Goal: Information Seeking & Learning: Learn about a topic

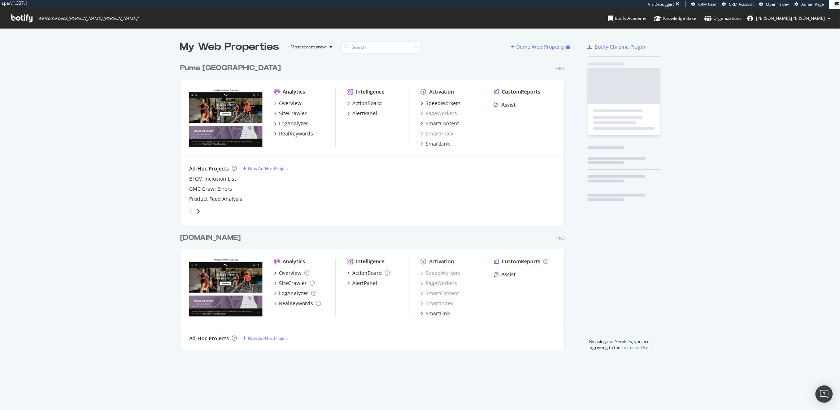
scroll to position [296, 390]
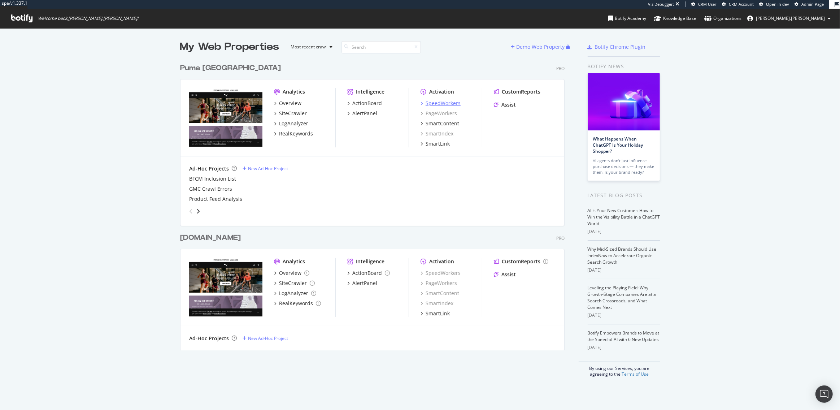
click at [432, 101] on div "SpeedWorkers" at bounding box center [443, 103] width 35 height 7
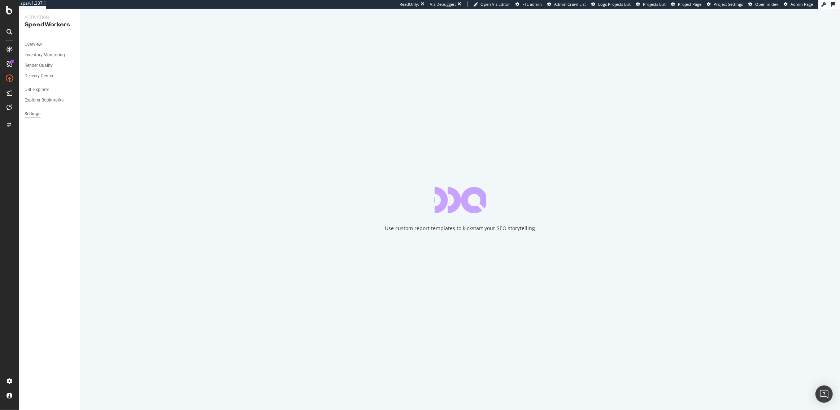
click at [30, 113] on div "Settings" at bounding box center [33, 114] width 16 height 8
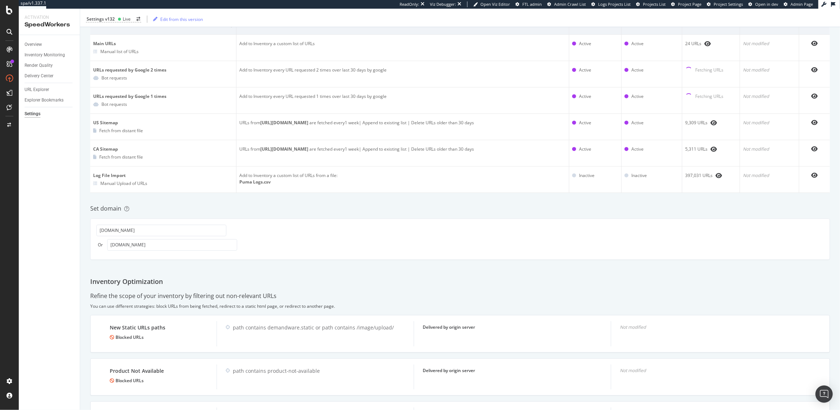
scroll to position [182, 0]
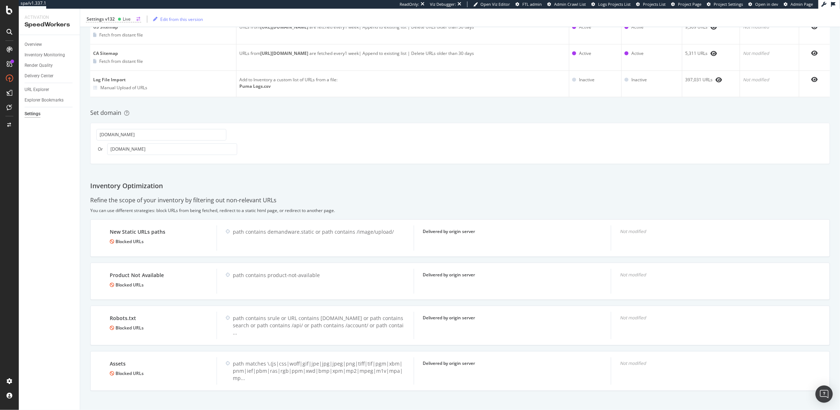
click at [106, 20] on div "Settings v132" at bounding box center [101, 19] width 28 height 6
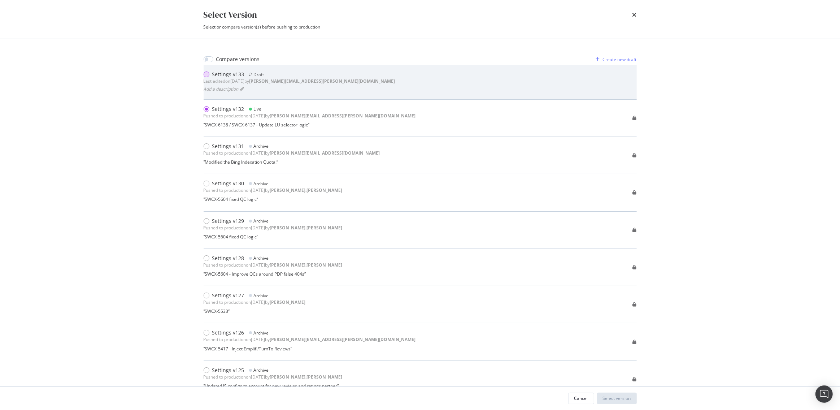
click at [207, 73] on div "modal" at bounding box center [207, 75] width 6 height 6
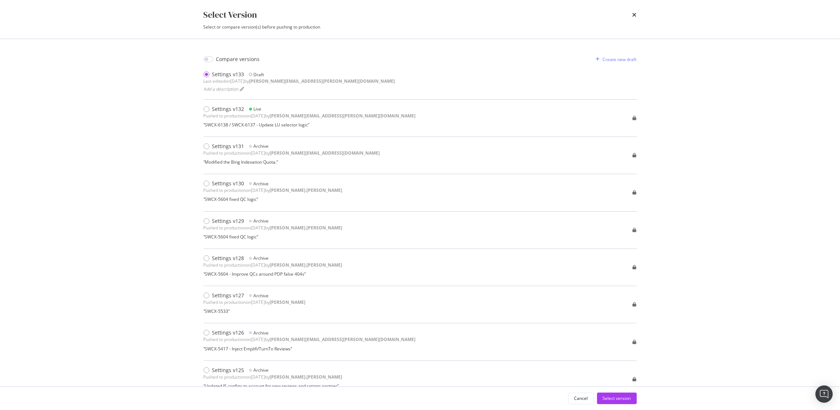
click at [622, 405] on div "Cancel Select version" at bounding box center [420, 398] width 462 height 23
click at [622, 399] on div "Select version" at bounding box center [617, 398] width 28 height 6
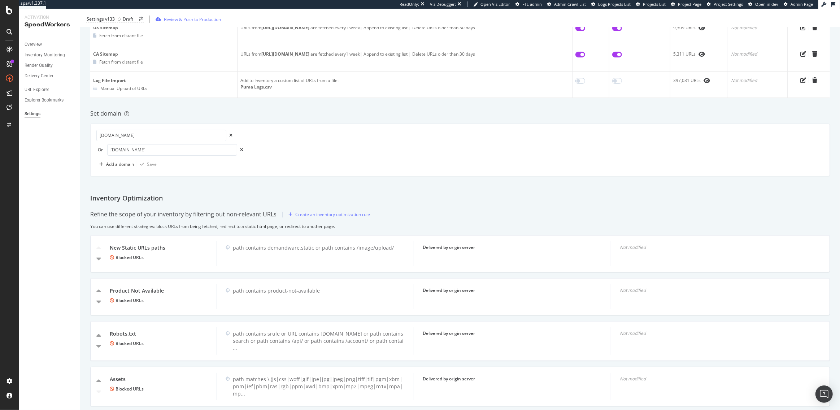
scroll to position [200, 0]
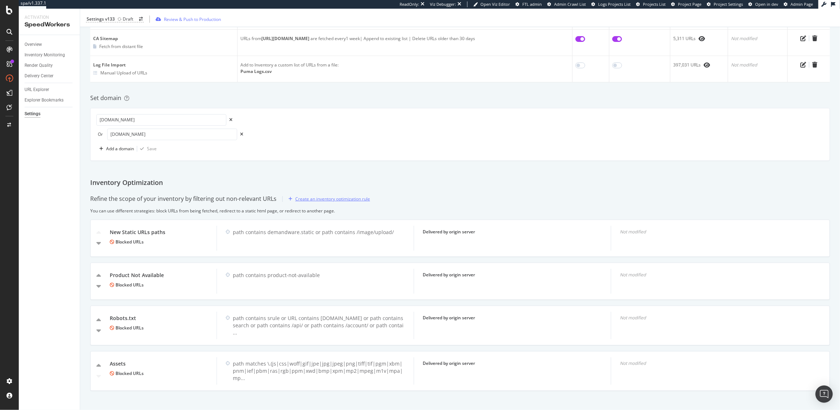
click at [327, 199] on div "Create an inventory optimization rule" at bounding box center [332, 199] width 75 height 6
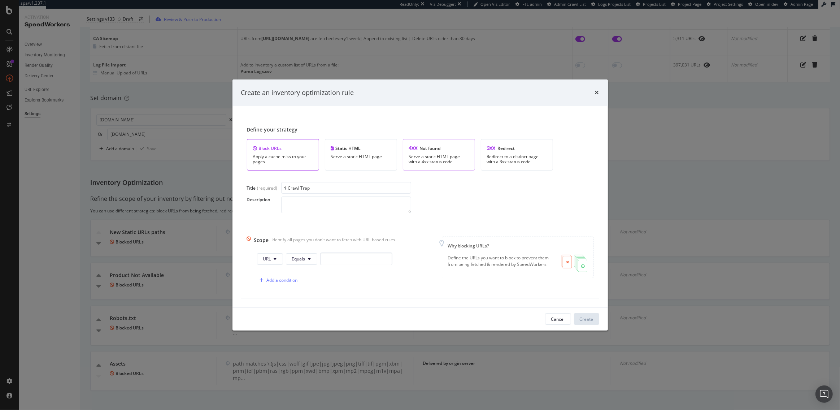
type input "$ Crawl Trap"
click at [439, 156] on div "Serve a static HTML page with a 4xx status code" at bounding box center [439, 159] width 60 height 10
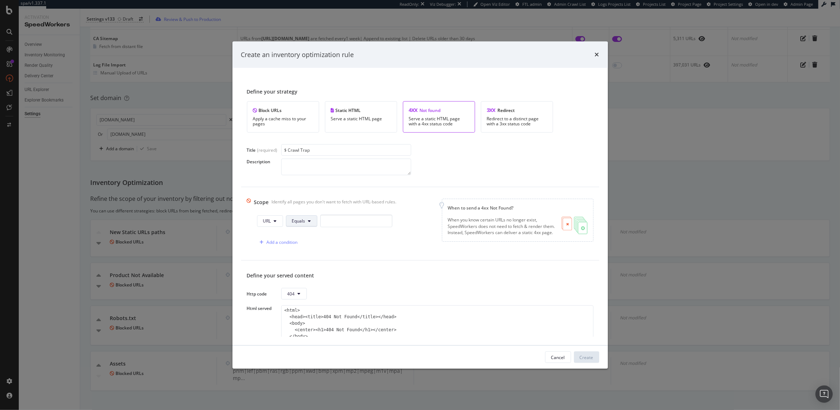
click at [298, 220] on span "Equals" at bounding box center [298, 221] width 13 height 6
click at [304, 277] on span "Contains" at bounding box center [314, 275] width 43 height 7
click at [340, 217] on input "modal" at bounding box center [358, 221] width 72 height 13
type input "%24%24"
click at [280, 239] on div "Add a condition" at bounding box center [280, 242] width 31 height 6
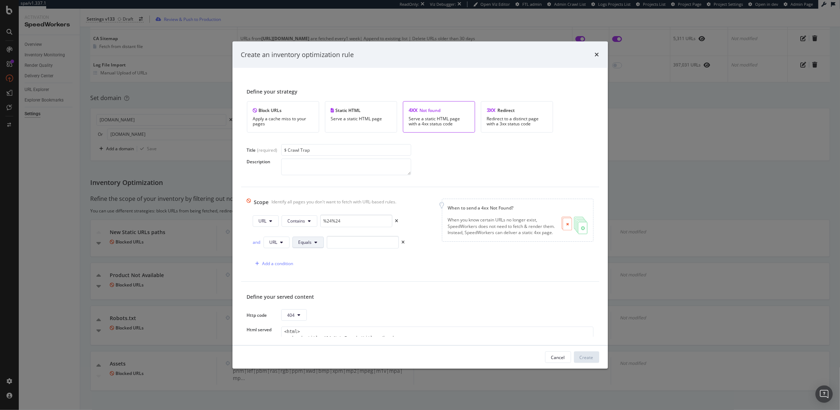
click at [311, 242] on span "Equals" at bounding box center [305, 242] width 13 height 6
click at [306, 360] on span "Doesn't Contain" at bounding box center [319, 363] width 43 height 7
click at [365, 240] on input "modal" at bounding box center [382, 242] width 72 height 13
paste input "tmobile"
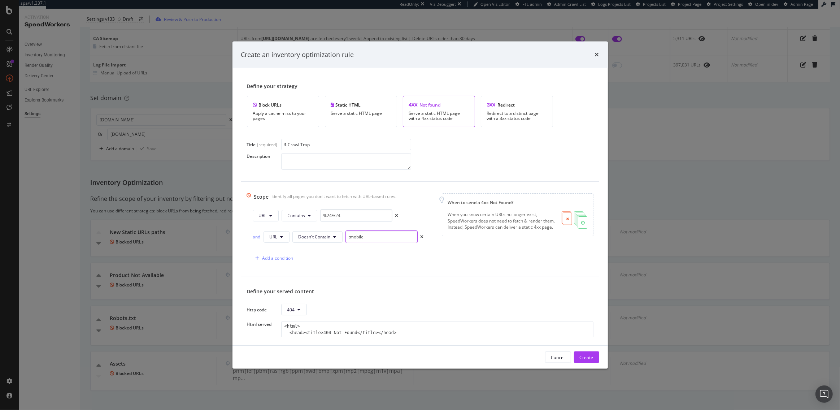
scroll to position [6, 0]
type input "tmobile"
click at [587, 356] on div "Create" at bounding box center [587, 357] width 14 height 6
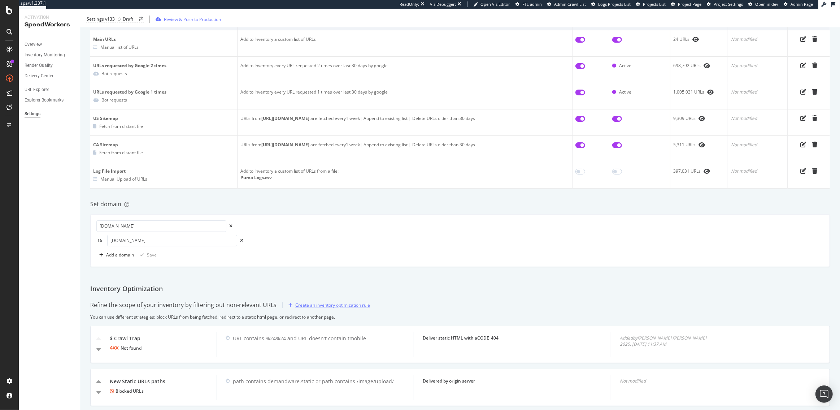
scroll to position [0, 0]
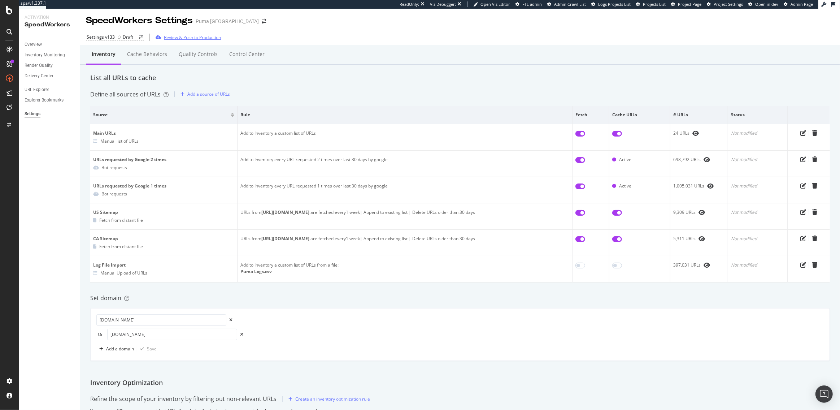
click at [195, 37] on div "Review & Push to Production" at bounding box center [192, 37] width 57 height 6
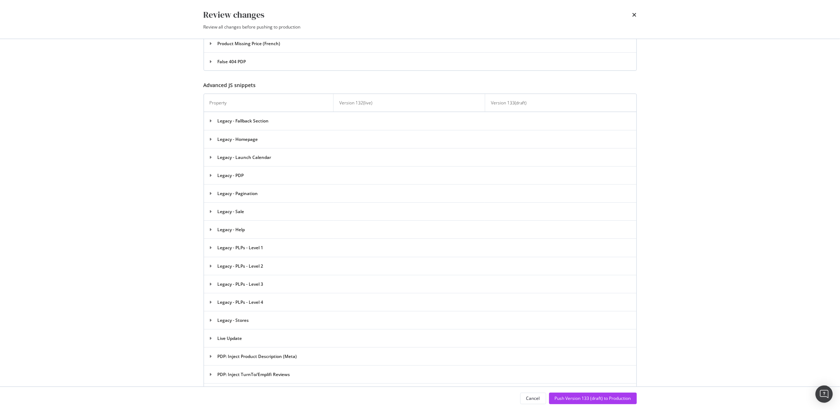
scroll to position [974, 0]
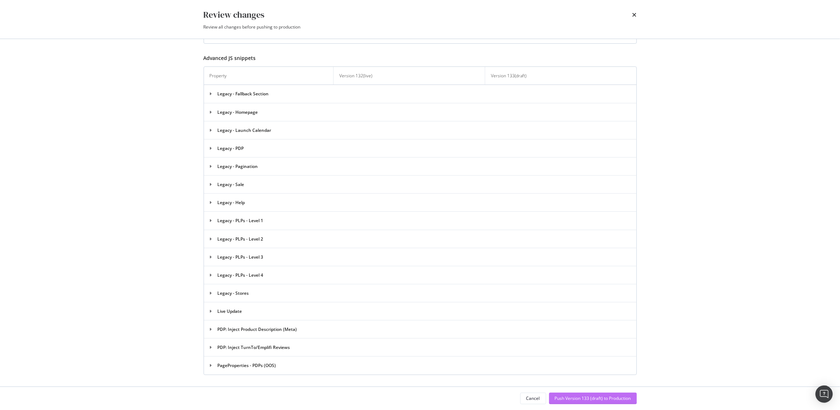
click at [580, 398] on div "Push Version 133 (draft) to Production" at bounding box center [593, 398] width 76 height 6
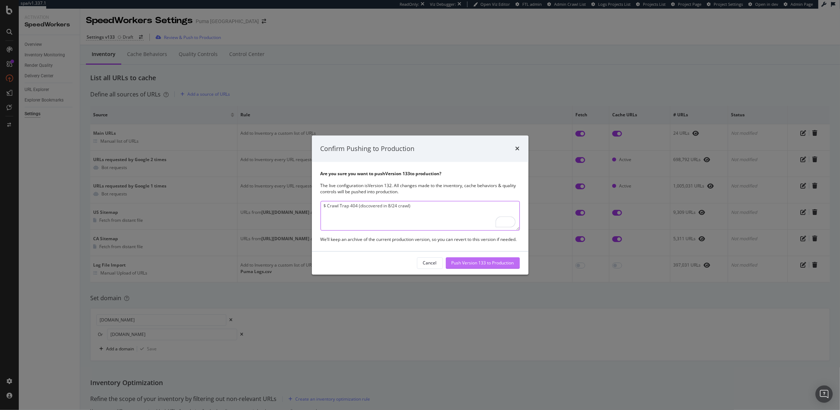
type textarea "$ Crawl Trap 404 (discovered in 8/24 crawl)"
click at [491, 263] on div "Push Version 133 to Production" at bounding box center [483, 263] width 62 height 6
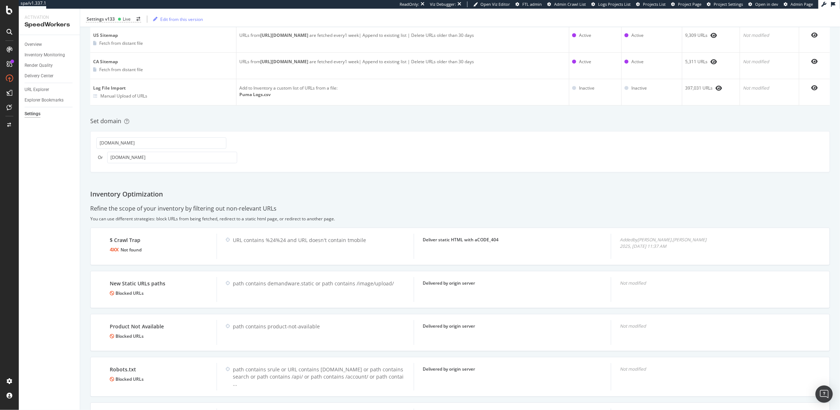
scroll to position [0, 0]
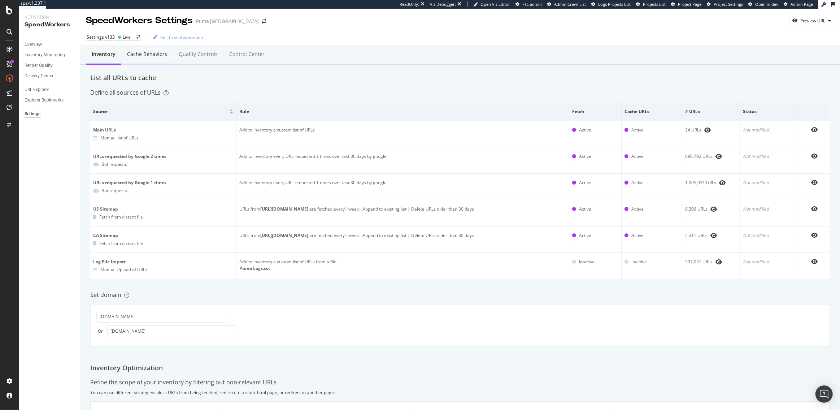
click at [151, 55] on div "Cache behaviors" at bounding box center [147, 54] width 40 height 7
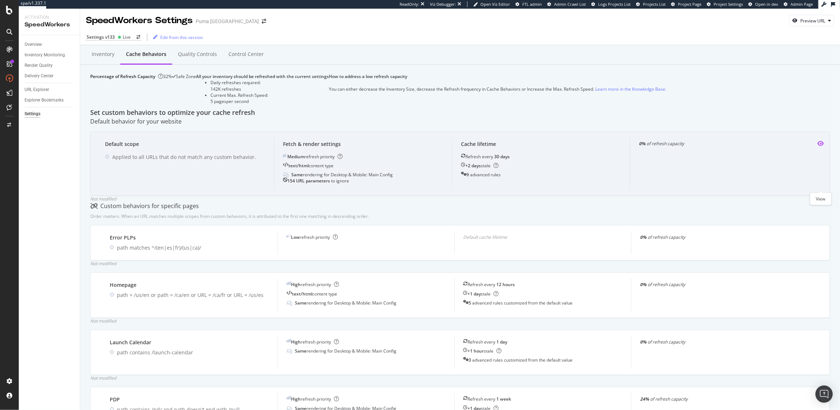
click at [820, 146] on icon "eye" at bounding box center [821, 143] width 7 height 6
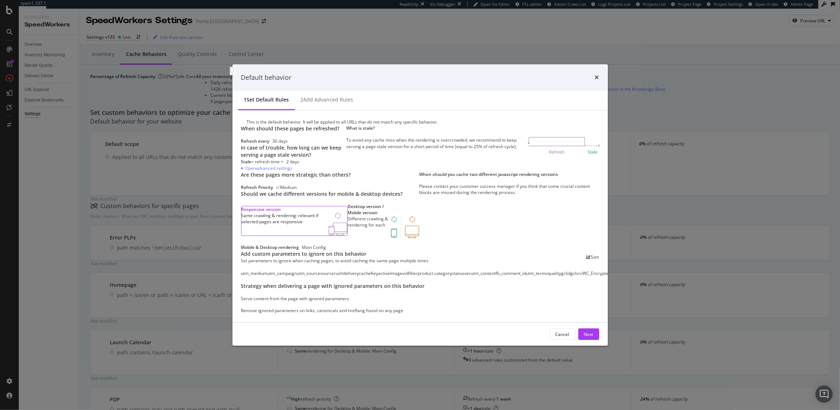
scroll to position [190, 0]
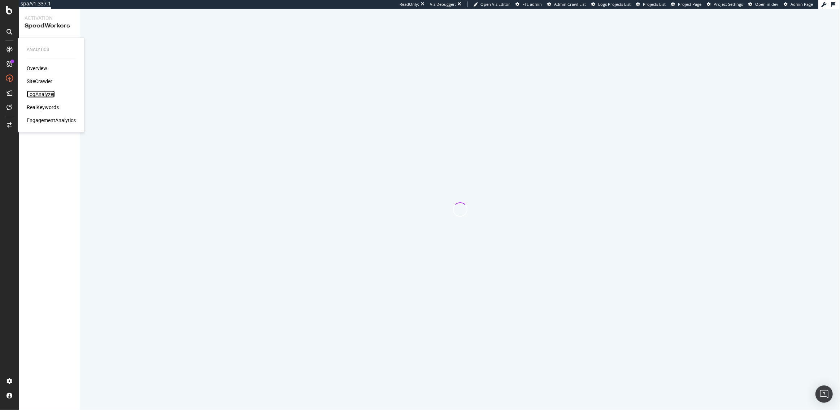
click at [42, 95] on div "LogAnalyzer" at bounding box center [41, 94] width 28 height 7
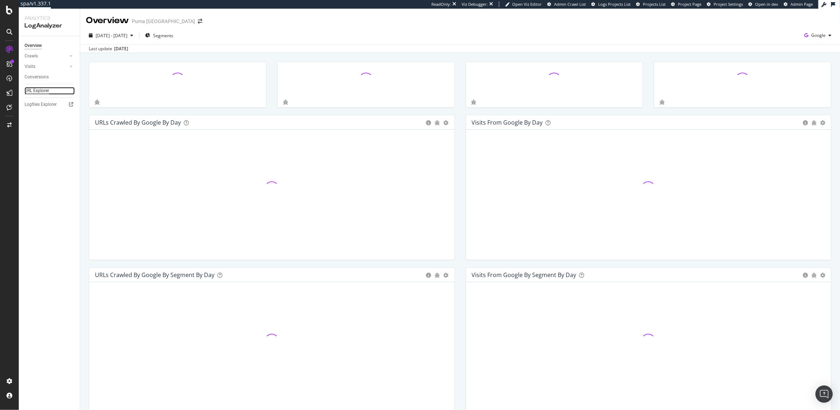
click at [36, 89] on div "URL Explorer" at bounding box center [37, 91] width 25 height 8
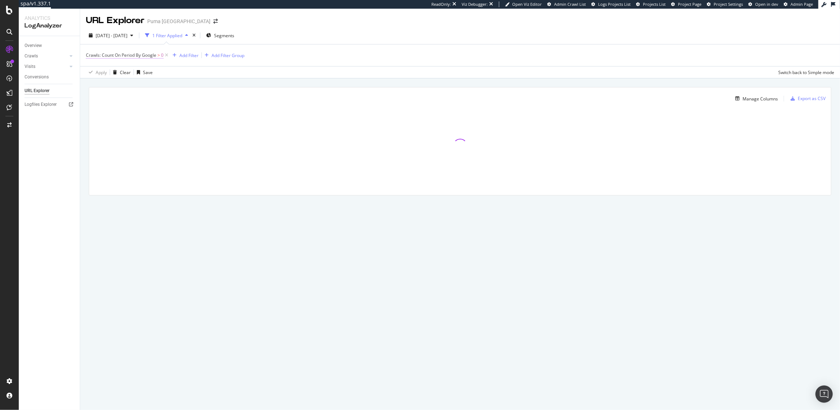
click at [143, 54] on span "Crawls: Count On Period By Google" at bounding box center [121, 55] width 70 height 6
click at [195, 51] on div "Add Filter" at bounding box center [184, 55] width 29 height 8
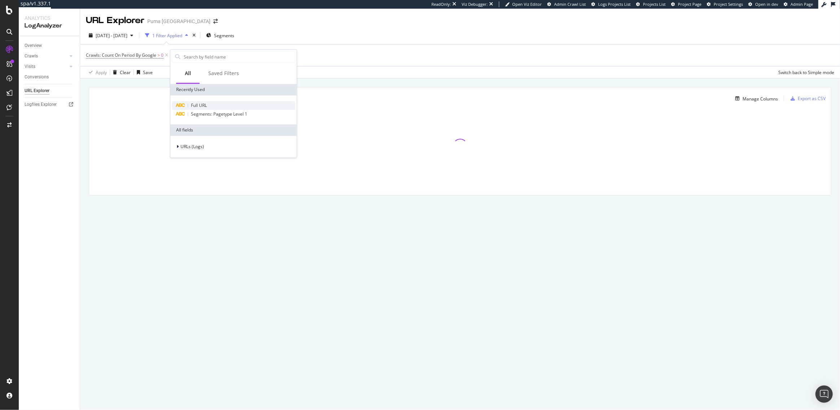
click at [198, 103] on span "Full URL" at bounding box center [199, 105] width 16 height 6
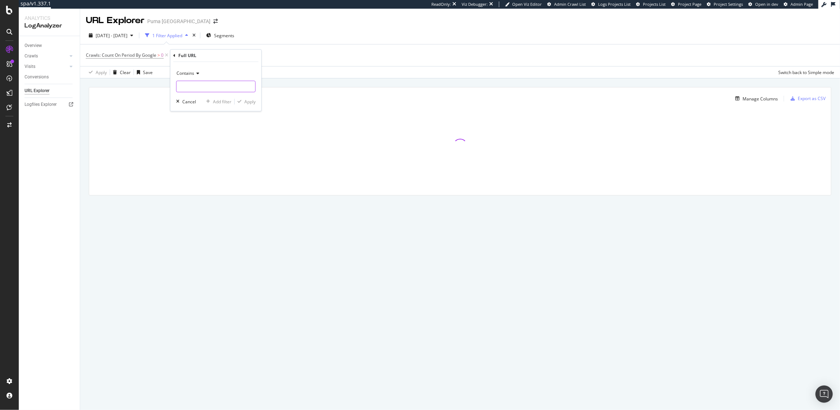
click at [194, 83] on input "text" at bounding box center [216, 87] width 79 height 12
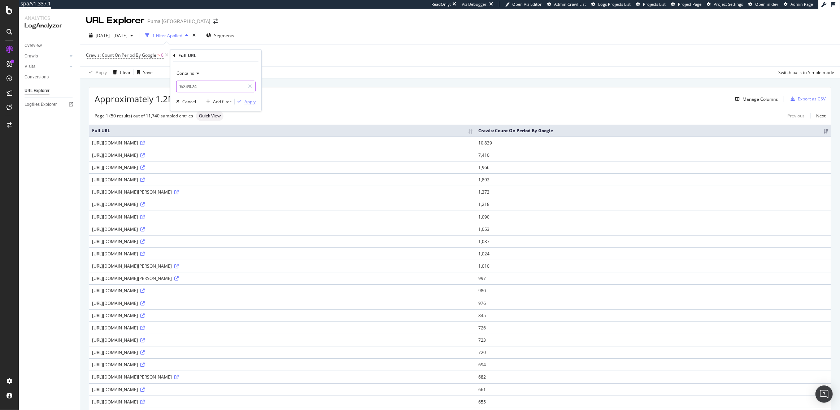
type input "%24%24"
click at [247, 102] on div "Apply" at bounding box center [249, 102] width 11 height 6
click at [207, 57] on span "^.*%24%24.*$" at bounding box center [217, 55] width 30 height 10
click at [202, 86] on input "%24%24" at bounding box center [223, 85] width 68 height 12
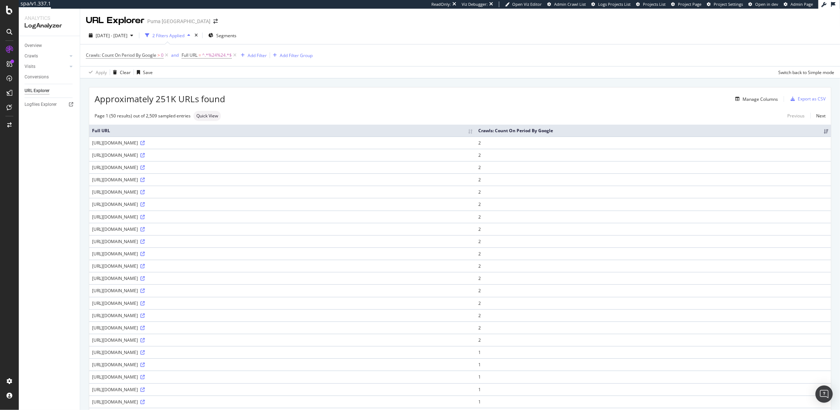
drag, startPoint x: 225, startPoint y: 290, endPoint x: 211, endPoint y: 290, distance: 14.4
click at [211, 244] on div "https://us.puma.com/us/en/help/file-a-shipping-claim?src=tmobiletuesday%24%24%2…" at bounding box center [282, 241] width 381 height 6
copy div "tmobile"
click at [218, 54] on span "^.*%24%24.*$" at bounding box center [217, 55] width 30 height 10
click at [205, 86] on input "%24%24" at bounding box center [223, 85] width 68 height 12
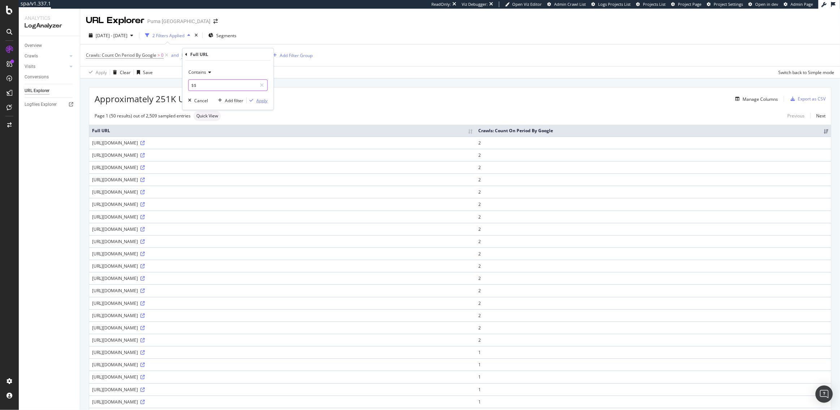
type input "$$"
click at [257, 97] on div "Apply" at bounding box center [262, 100] width 11 height 6
click at [38, 83] on div "SiteCrawler" at bounding box center [40, 81] width 26 height 7
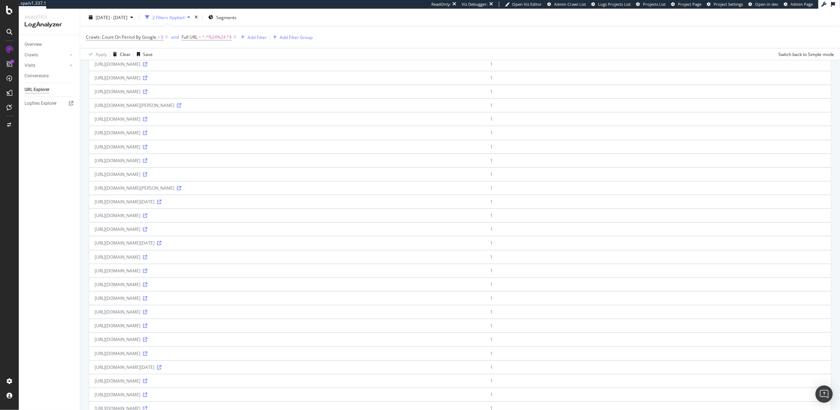
scroll to position [409, 0]
drag, startPoint x: 300, startPoint y: 273, endPoint x: 285, endPoint y: 272, distance: 14.8
click at [285, 153] on div "https://us.puma.com/us/en/pd/mens-half-terry-low-cut-socks-3-pairs/942721?swatc…" at bounding box center [287, 150] width 385 height 6
copy div "tmobile"
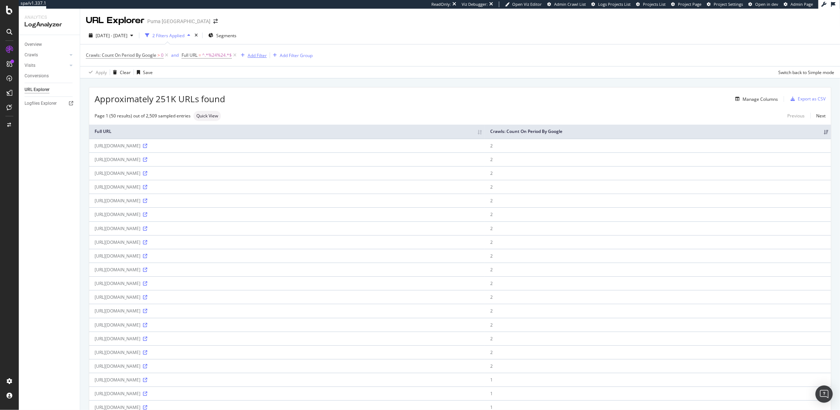
click at [254, 51] on button "Add Filter" at bounding box center [252, 55] width 29 height 9
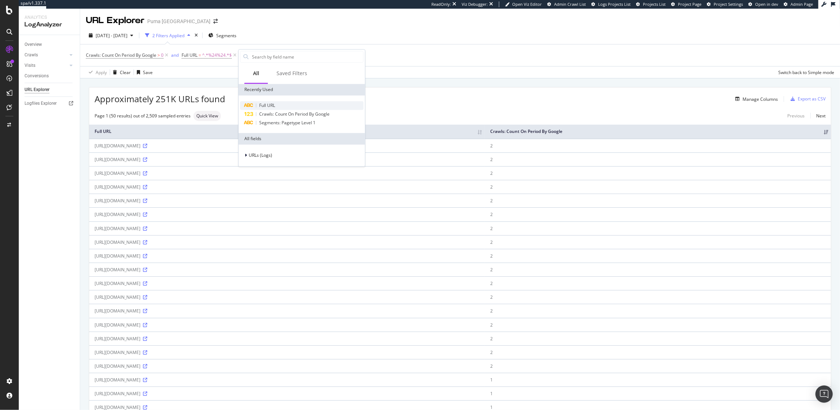
click at [279, 107] on div "Full URL" at bounding box center [302, 105] width 124 height 9
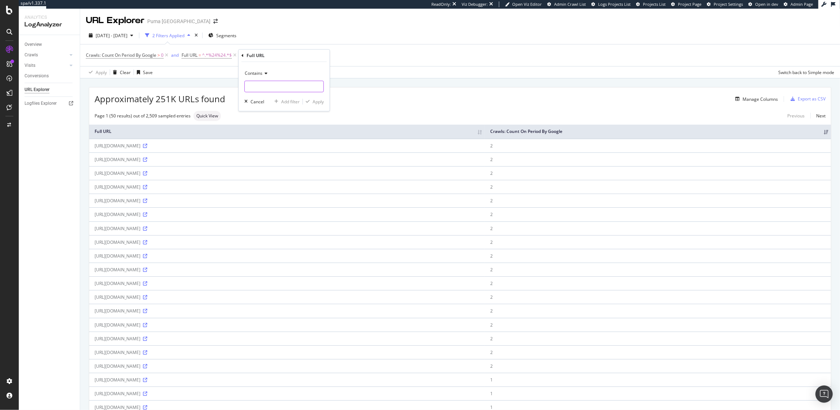
click at [264, 86] on input "text" at bounding box center [284, 87] width 79 height 12
paste input "tmobile"
type input "tmobile"
click at [314, 103] on div "Apply" at bounding box center [318, 102] width 11 height 6
drag, startPoint x: 198, startPoint y: 166, endPoint x: 193, endPoint y: 166, distance: 4.7
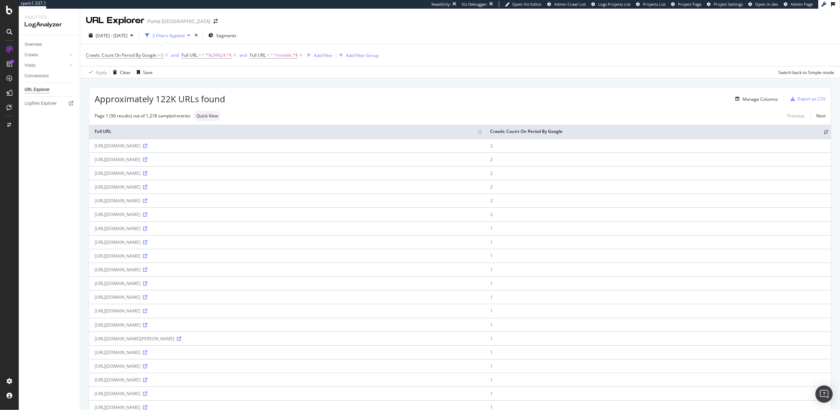
click at [193, 163] on div "https://us.puma.com/us/en/kids-junior-clothing?src=tmobiletuesday%24%24%24%24%2…" at bounding box center [287, 159] width 385 height 6
copy div "src"
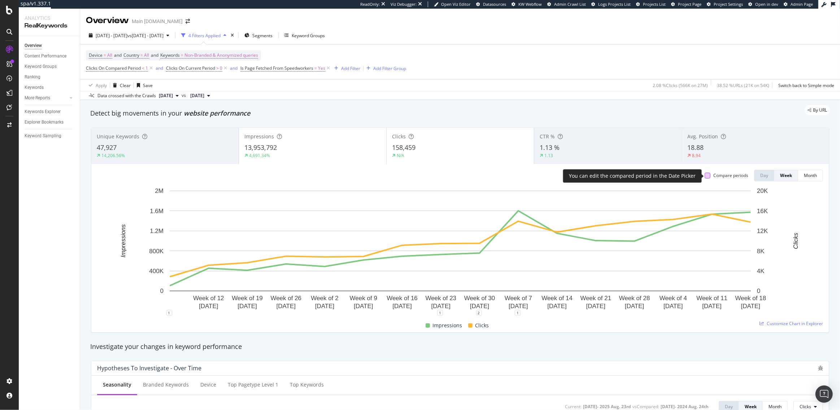
click at [707, 176] on div at bounding box center [708, 176] width 6 height 6
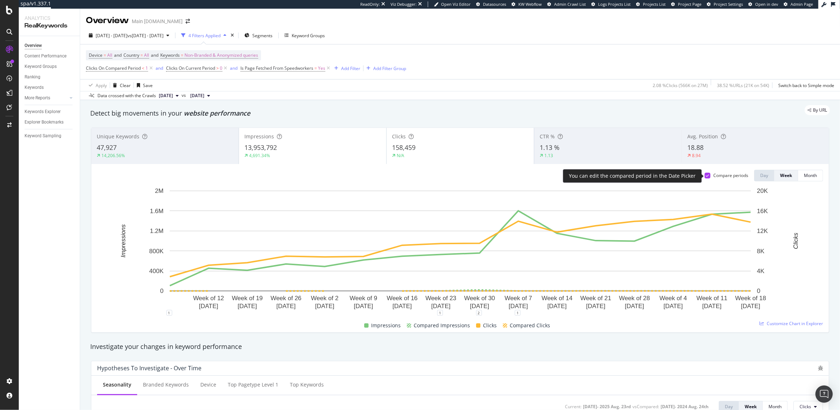
click at [707, 176] on icon at bounding box center [707, 176] width 3 height 4
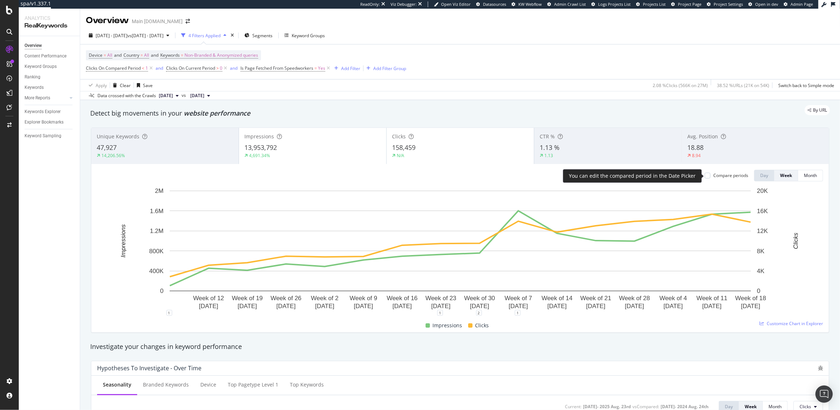
click at [707, 176] on div at bounding box center [708, 176] width 6 height 6
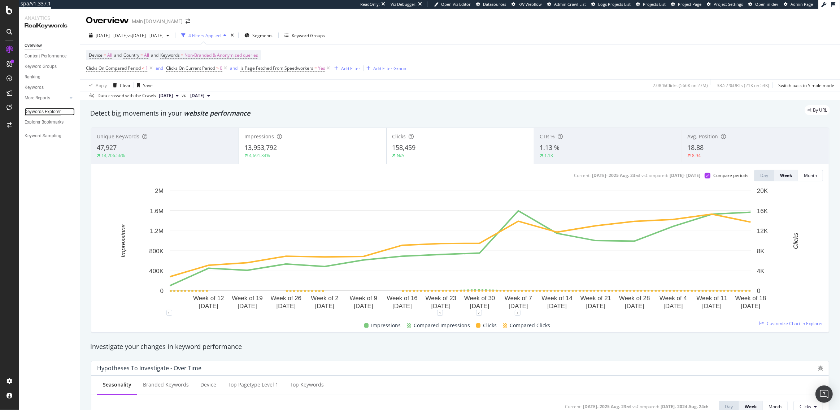
click at [42, 113] on div "Keywords Explorer" at bounding box center [43, 112] width 36 height 8
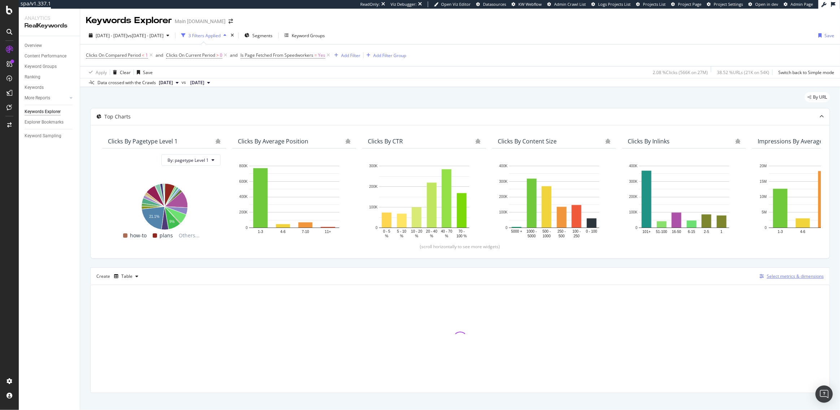
click at [791, 275] on div "Select metrics & dimensions" at bounding box center [795, 276] width 57 height 6
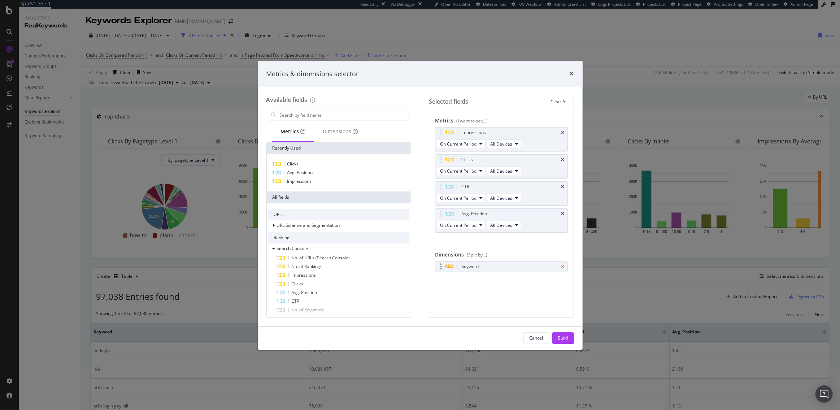
click at [564, 266] on icon "times" at bounding box center [563, 266] width 3 height 4
click at [308, 117] on input "modal" at bounding box center [344, 114] width 131 height 11
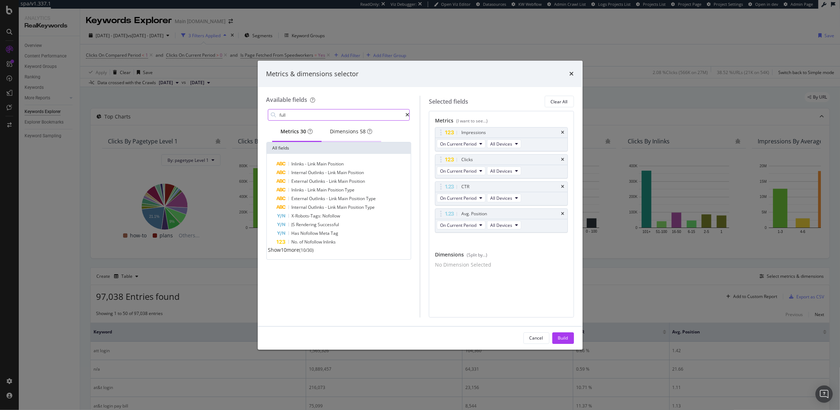
type input "full"
click at [346, 135] on div "Dimensions 58" at bounding box center [351, 131] width 42 height 7
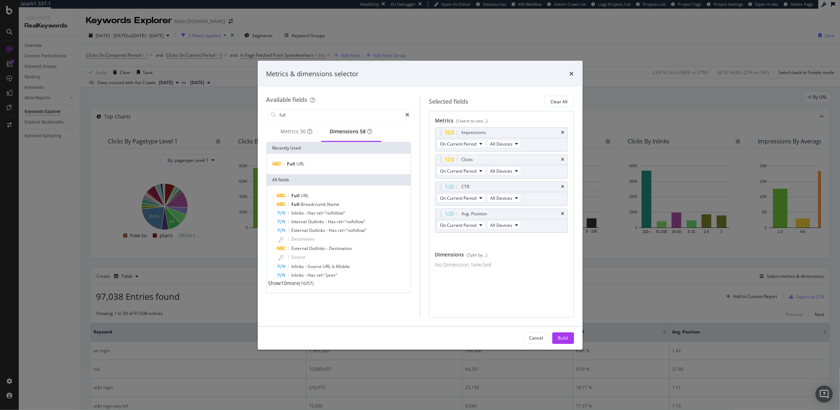
click at [297, 161] on div "Full URL" at bounding box center [339, 164] width 144 height 20
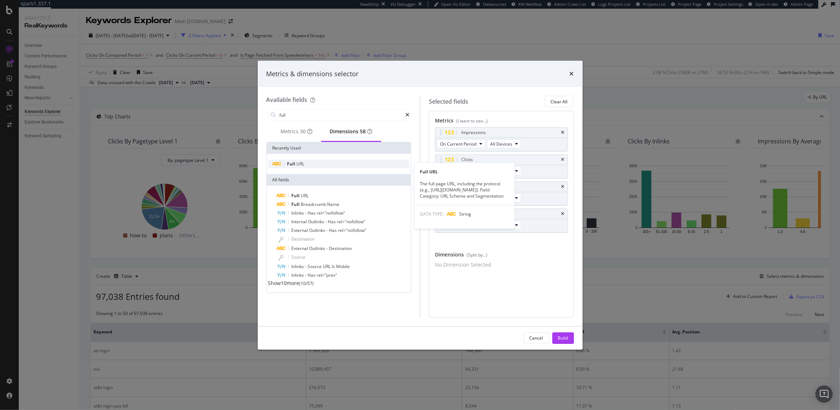
click at [297, 166] on span "URL" at bounding box center [301, 164] width 8 height 6
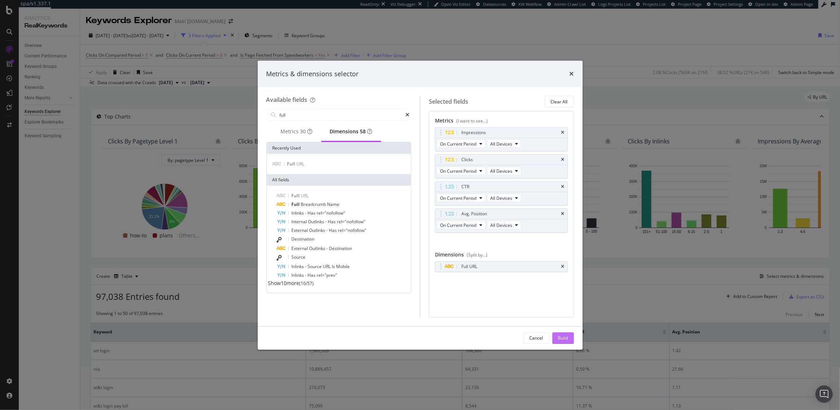
click at [561, 337] on div "Build" at bounding box center [563, 338] width 10 height 6
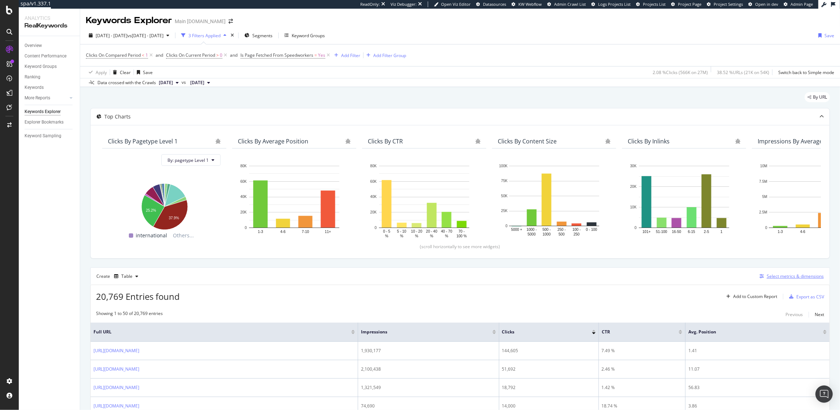
click at [796, 276] on div "Select metrics & dimensions" at bounding box center [795, 276] width 57 height 6
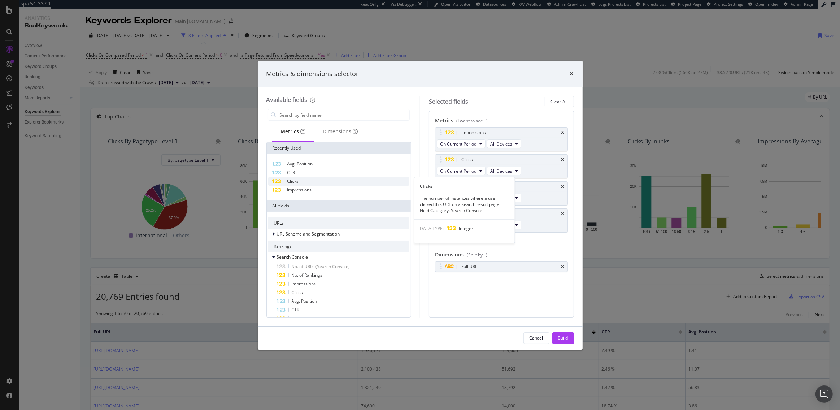
click at [308, 180] on div "Clicks" at bounding box center [339, 181] width 142 height 9
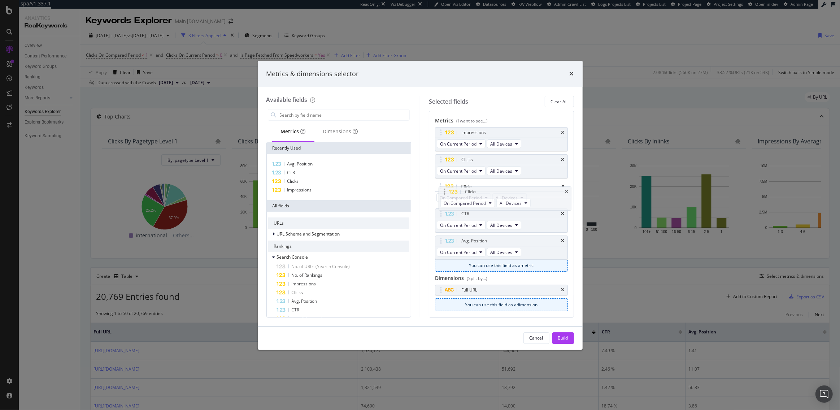
drag, startPoint x: 438, startPoint y: 239, endPoint x: 442, endPoint y: 190, distance: 48.9
click at [442, 190] on body "spa/v1.337.1 ReadOnly: Viz Debugger: Open Viz Editor Datasources KW Webflow Adm…" at bounding box center [420, 205] width 840 height 410
click at [569, 336] on button "Build" at bounding box center [564, 338] width 22 height 12
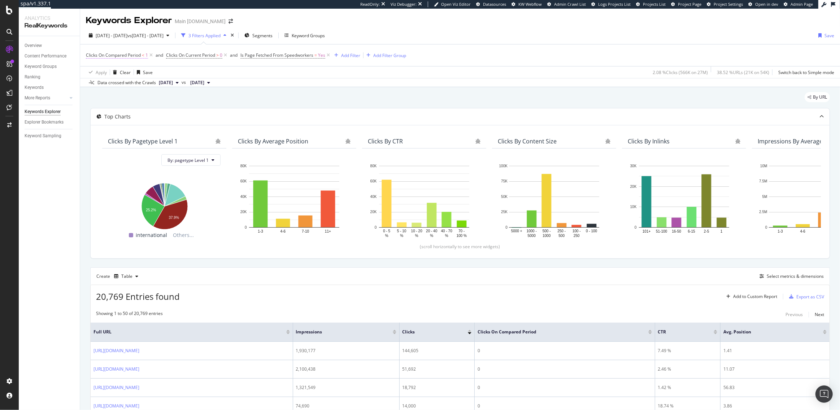
click at [107, 56] on span "Clicks On Compared Period" at bounding box center [113, 55] width 55 height 6
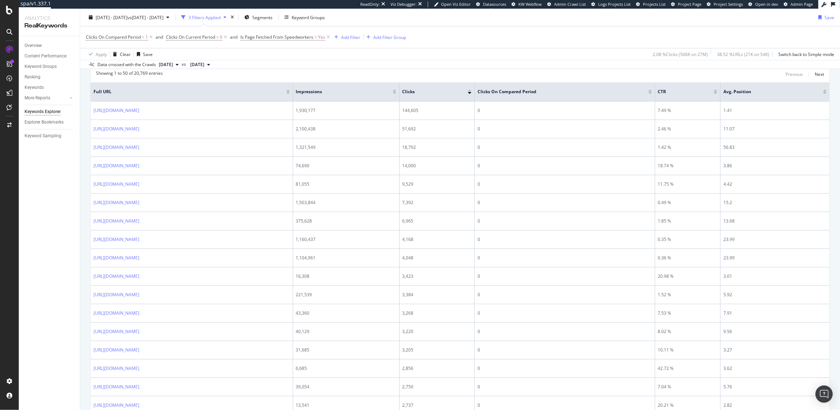
scroll to position [277, 0]
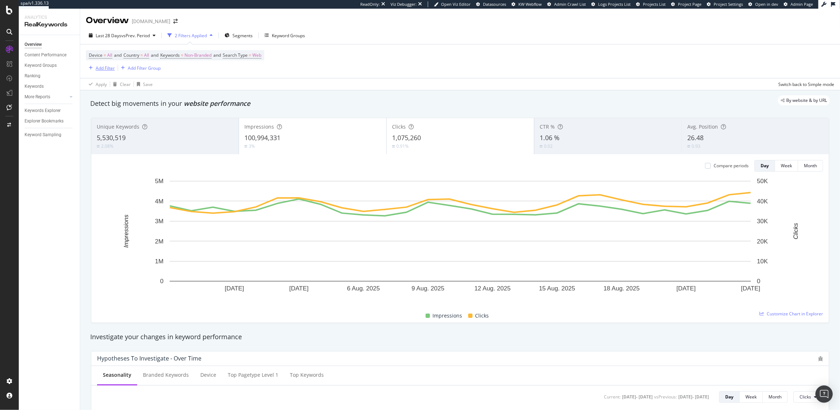
click at [103, 66] on div "Add Filter" at bounding box center [105, 68] width 19 height 6
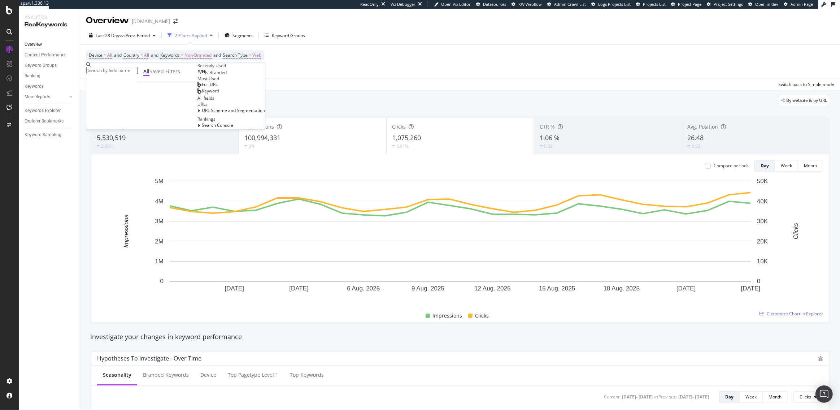
click at [202, 87] on span "Full URL" at bounding box center [210, 84] width 16 height 6
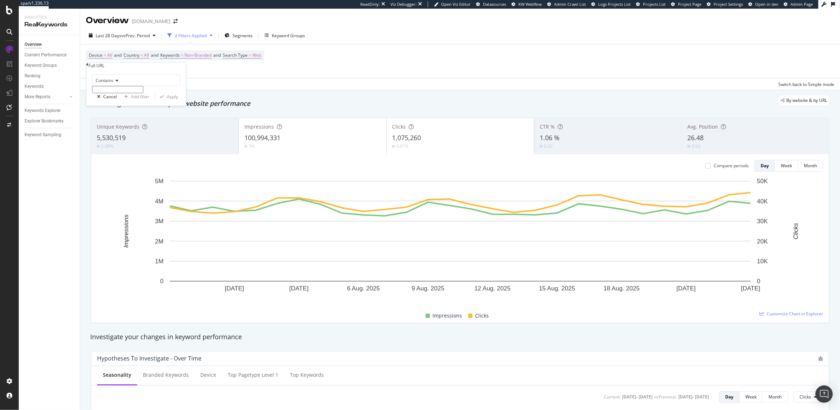
click at [113, 93] on input "text" at bounding box center [117, 89] width 51 height 7
type input "/whatsnew/"
click at [167, 104] on div "Apply" at bounding box center [172, 101] width 11 height 6
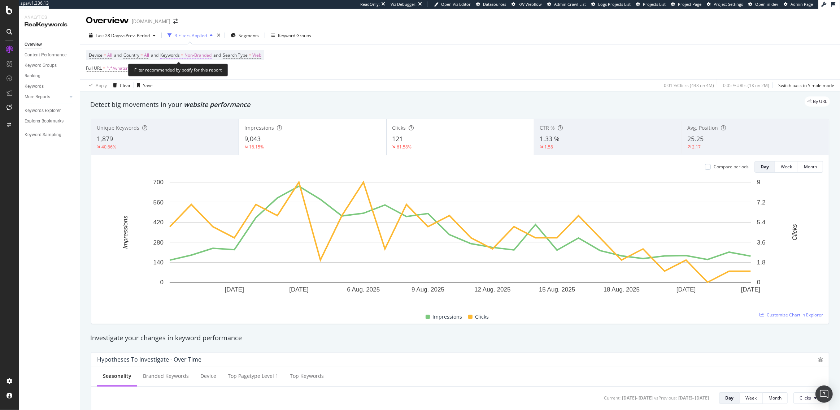
click at [195, 52] on span "Non-Branded" at bounding box center [198, 55] width 27 height 10
click at [184, 69] on span "Non-Branded" at bounding box center [185, 66] width 27 height 6
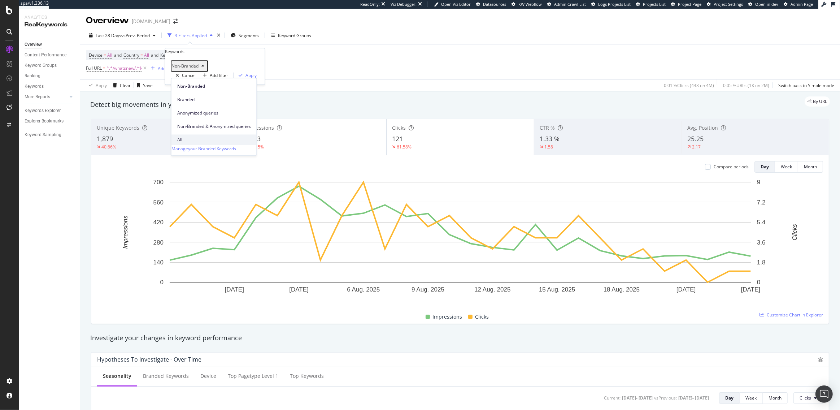
click at [187, 134] on div "All" at bounding box center [214, 139] width 85 height 10
click at [250, 78] on div "Apply" at bounding box center [251, 75] width 11 height 6
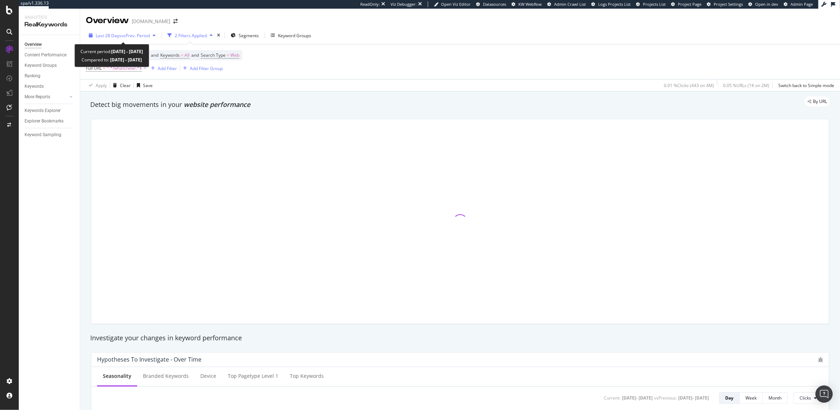
click at [121, 36] on span "vs Prev. Period" at bounding box center [135, 36] width 29 height 6
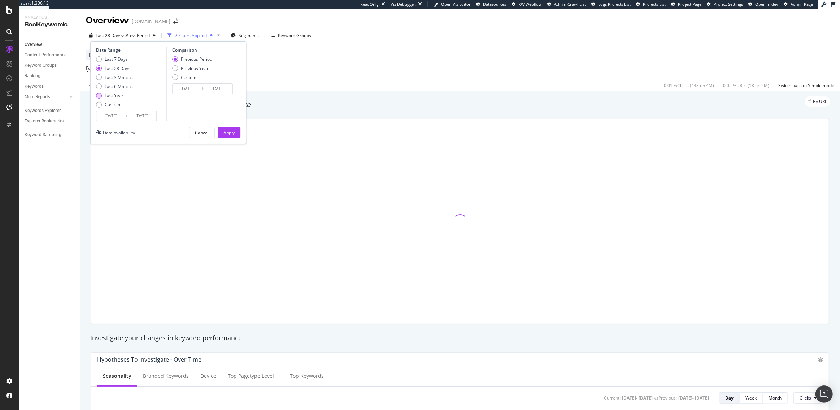
click at [117, 94] on div "Last Year" at bounding box center [114, 95] width 19 height 6
type input "[DATE]"
click at [225, 134] on div "Apply" at bounding box center [229, 133] width 11 height 6
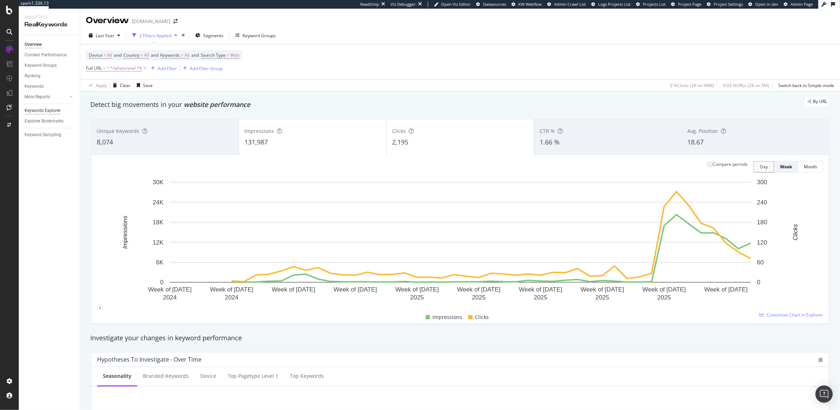
click at [40, 113] on div "Keywords Explorer" at bounding box center [43, 111] width 36 height 8
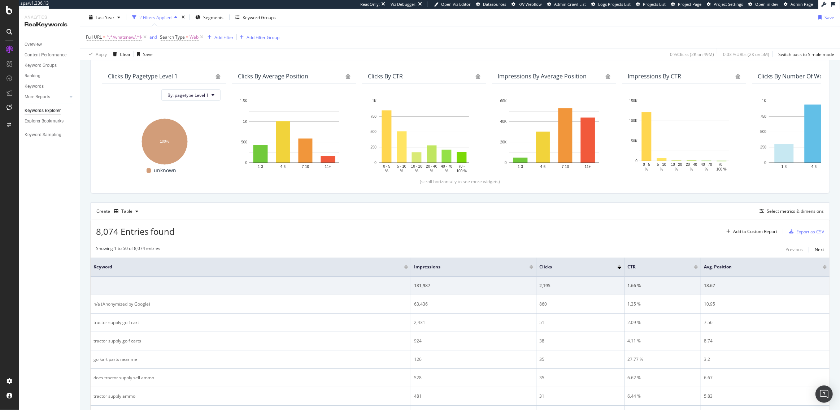
scroll to position [106, 0]
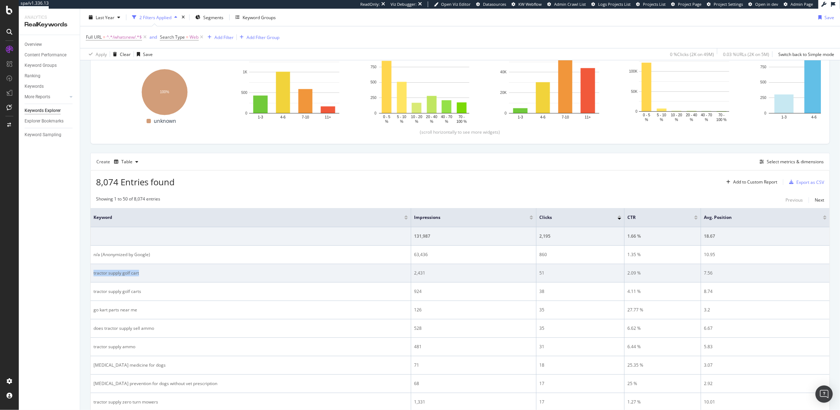
drag, startPoint x: 141, startPoint y: 272, endPoint x: 91, endPoint y: 272, distance: 50.6
click at [91, 272] on td "tractor supply golf cart" at bounding box center [251, 273] width 321 height 18
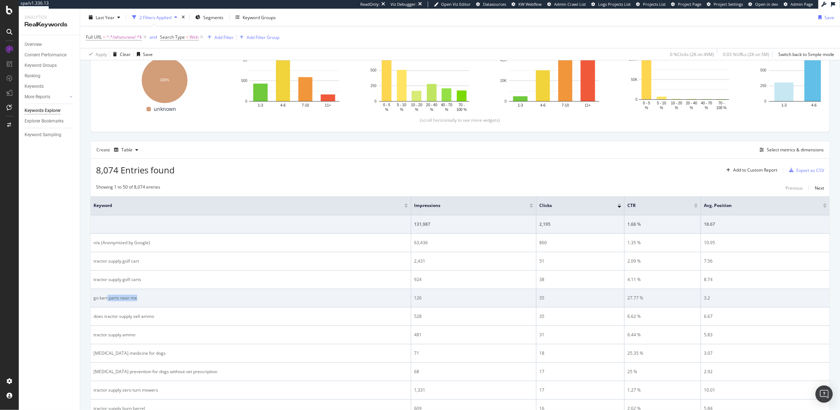
drag, startPoint x: 138, startPoint y: 297, endPoint x: 107, endPoint y: 297, distance: 30.7
click at [107, 297] on div "go kart parts near me" at bounding box center [251, 298] width 315 height 7
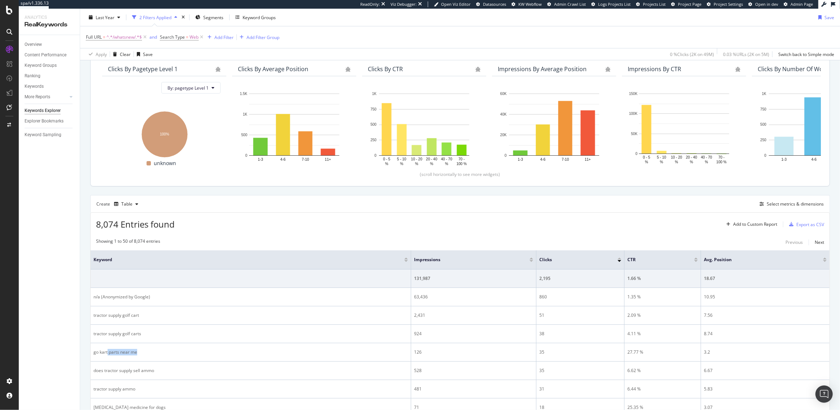
scroll to position [0, 0]
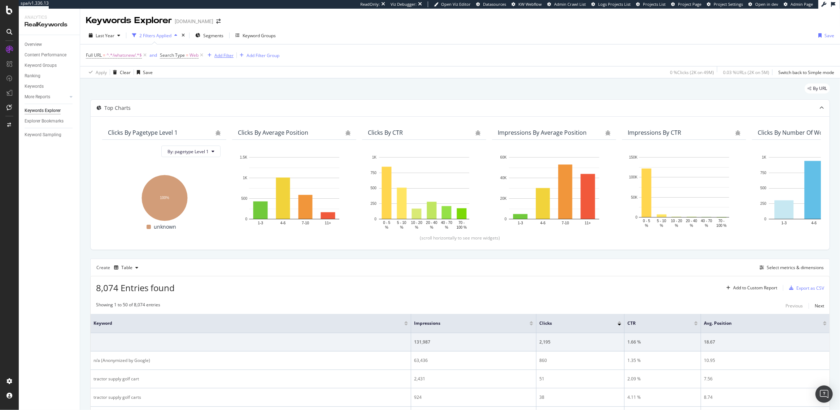
click at [222, 56] on div "Add Filter" at bounding box center [224, 55] width 19 height 6
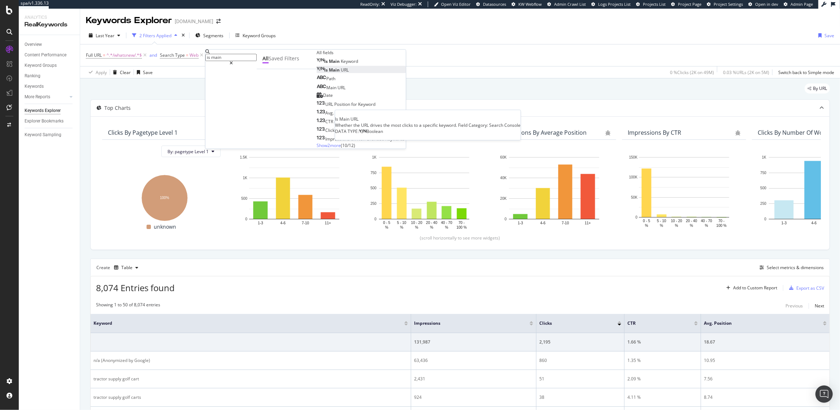
type input "is main"
click at [341, 73] on span "URL" at bounding box center [345, 70] width 8 height 6
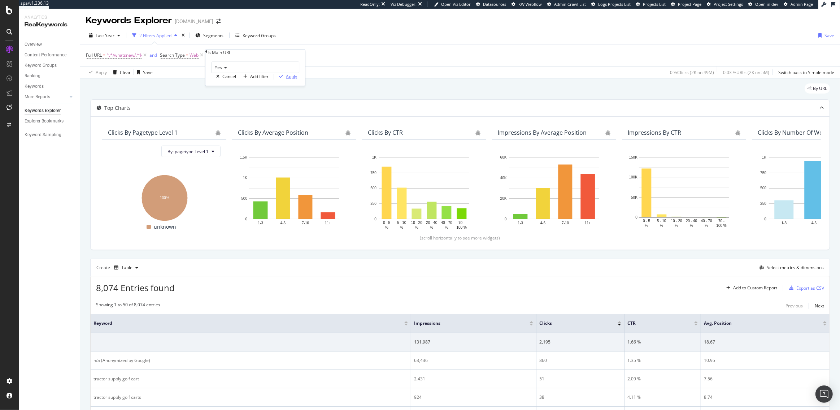
click at [288, 80] on div "Apply" at bounding box center [291, 77] width 11 height 6
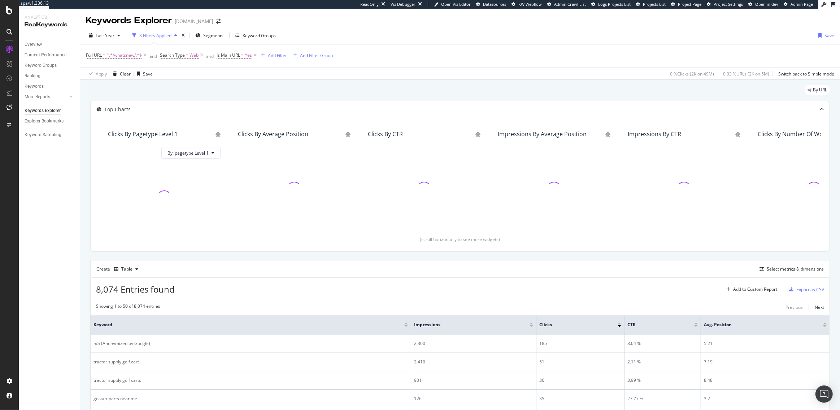
click at [119, 289] on span "8,074 Entries found" at bounding box center [135, 289] width 79 height 12
drag, startPoint x: 117, startPoint y: 289, endPoint x: 92, endPoint y: 289, distance: 24.9
click at [92, 289] on div "8,074 Entries found Add to Custom Report Export as CSV" at bounding box center [460, 287] width 739 height 18
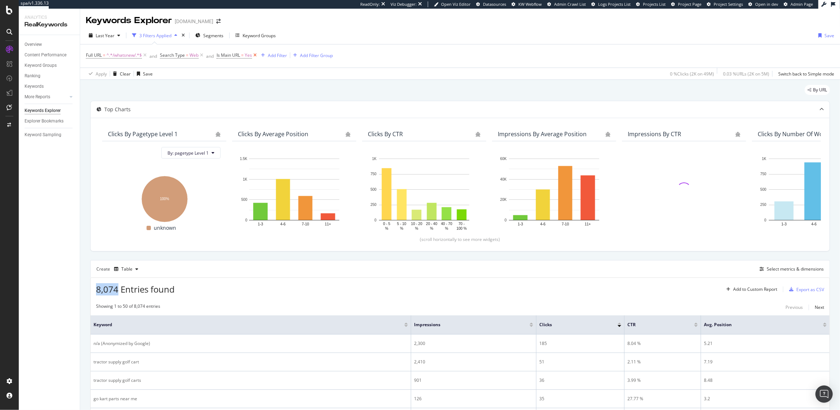
click at [255, 55] on icon at bounding box center [255, 55] width 6 height 7
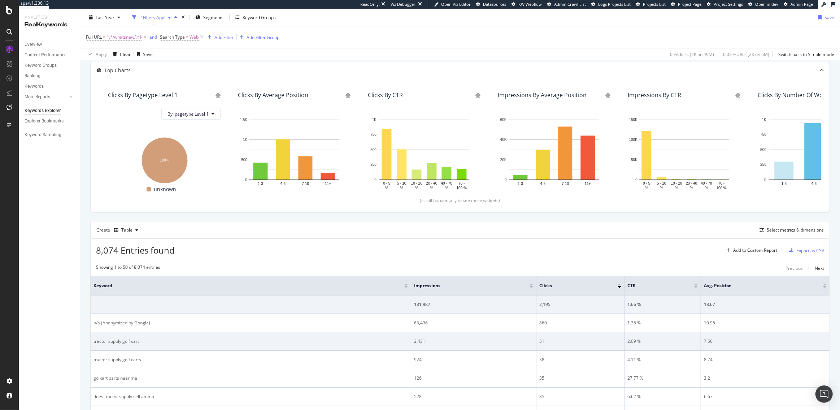
scroll to position [125, 0]
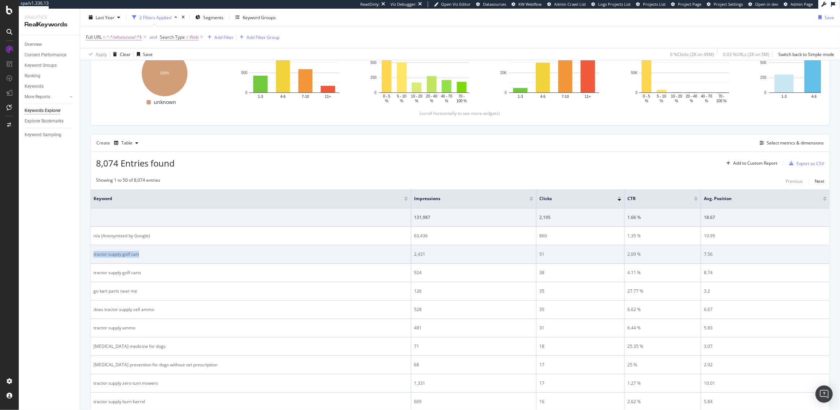
drag, startPoint x: 141, startPoint y: 254, endPoint x: 92, endPoint y: 253, distance: 49.1
click at [92, 253] on td "tractor supply golf cart" at bounding box center [251, 254] width 321 height 18
copy div "tractor supply golf cart"
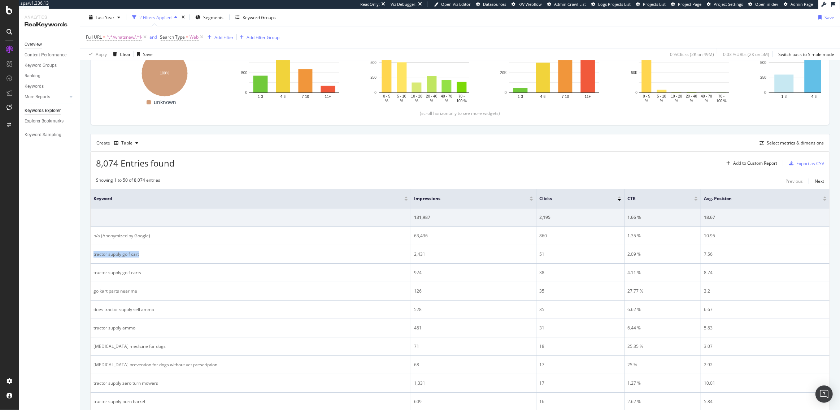
click at [26, 44] on div "Overview" at bounding box center [33, 45] width 17 height 8
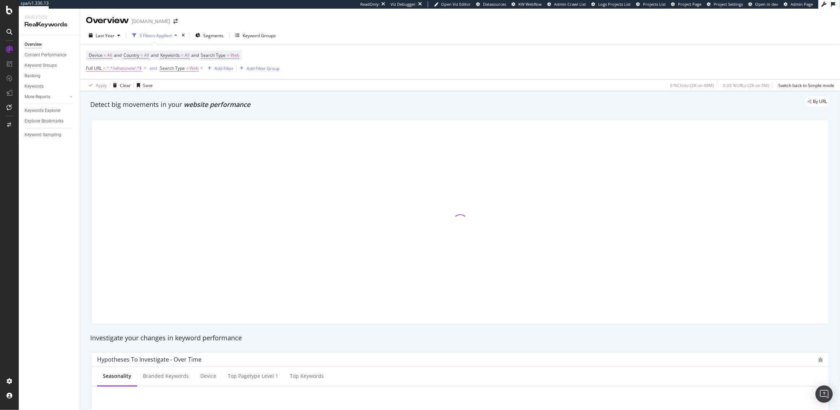
click at [123, 69] on span "^.*/whatsnew/.*$" at bounding box center [124, 68] width 35 height 10
click at [121, 92] on input "/whatsnew/" at bounding box center [117, 88] width 51 height 7
type input "/sale/"
click at [168, 103] on div "Apply" at bounding box center [172, 100] width 11 height 6
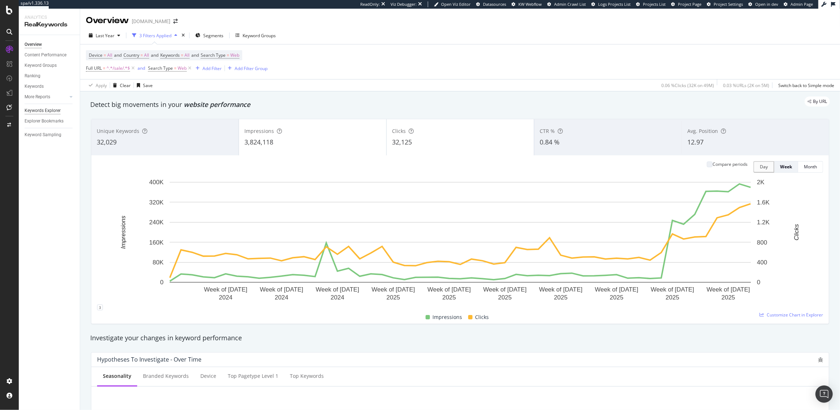
click at [48, 109] on div "Keywords Explorer" at bounding box center [43, 111] width 36 height 8
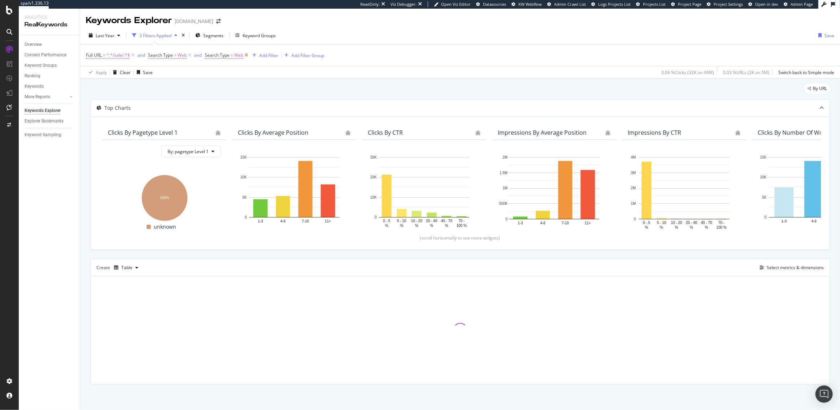
click at [245, 55] on icon at bounding box center [246, 55] width 6 height 7
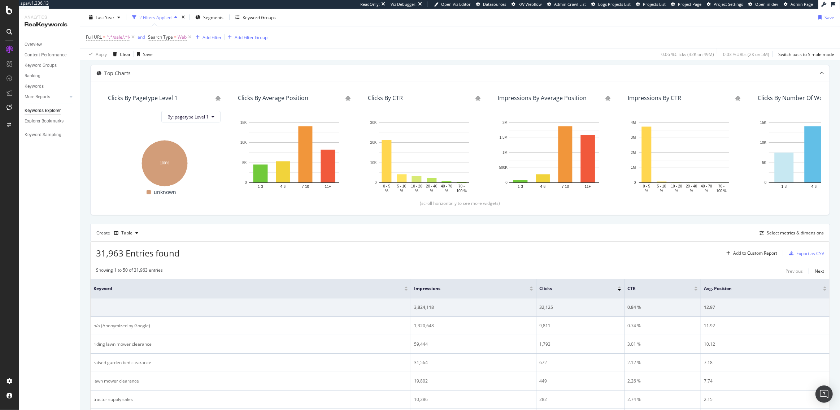
scroll to position [85, 0]
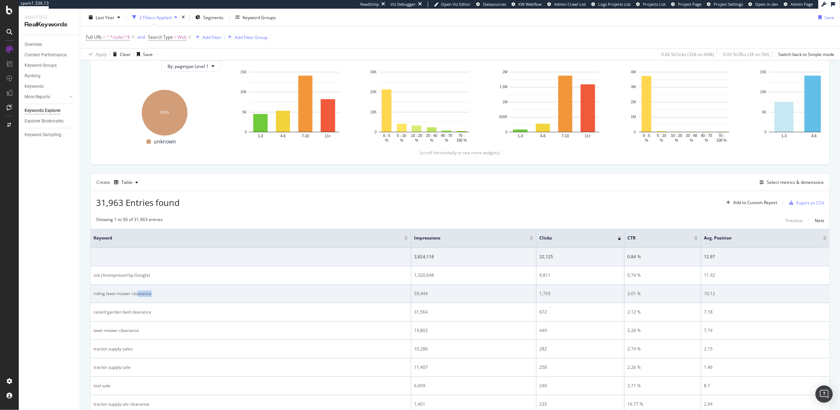
drag, startPoint x: 152, startPoint y: 293, endPoint x: 131, endPoint y: 293, distance: 20.6
click at [133, 293] on div "riding lawn mower clearance" at bounding box center [251, 293] width 315 height 7
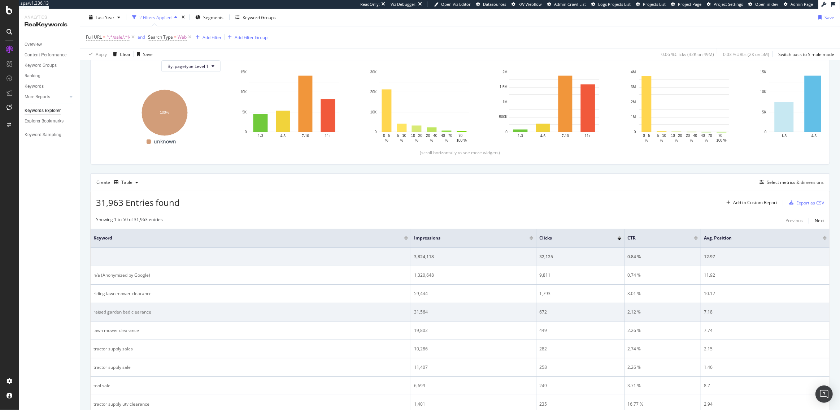
drag, startPoint x: 147, startPoint y: 311, endPoint x: 134, endPoint y: 311, distance: 13.0
click at [137, 311] on div "raised garden bed clearance" at bounding box center [251, 312] width 315 height 7
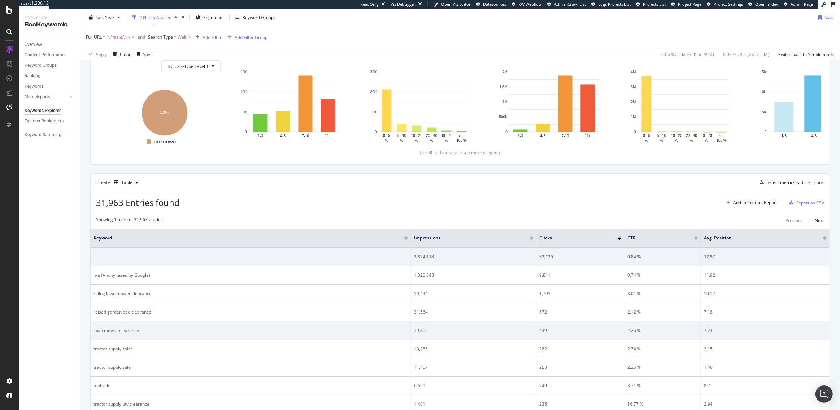
click at [141, 332] on div "lawn mower clearance" at bounding box center [251, 330] width 315 height 7
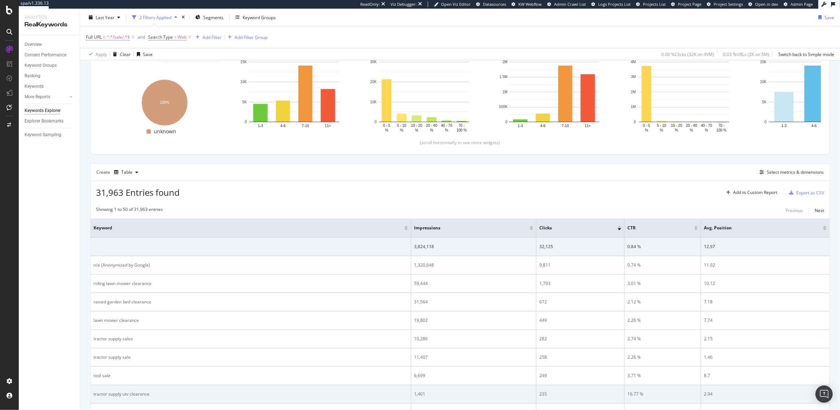
scroll to position [0, 0]
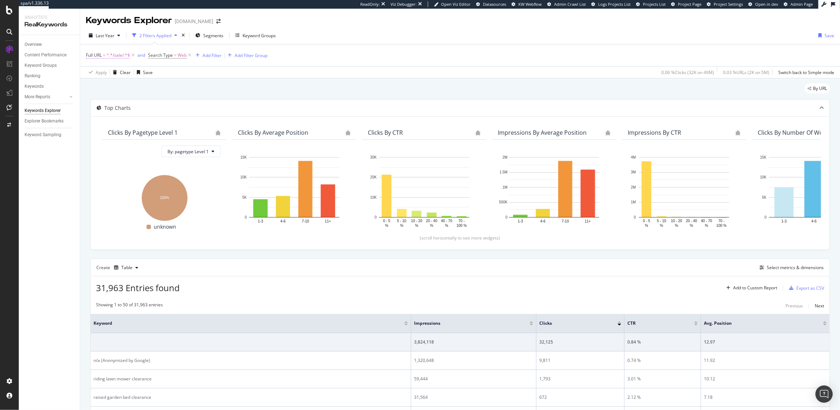
click at [114, 57] on span "^.*/sale/.*$" at bounding box center [118, 55] width 23 height 10
click at [115, 79] on input "/sale/" at bounding box center [117, 75] width 51 height 7
type input "/whatsnew/"
click at [167, 90] on div "Apply" at bounding box center [172, 87] width 11 height 6
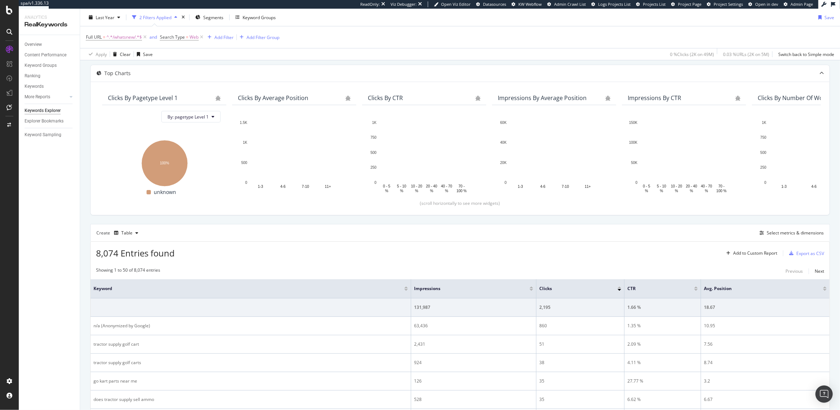
scroll to position [36, 0]
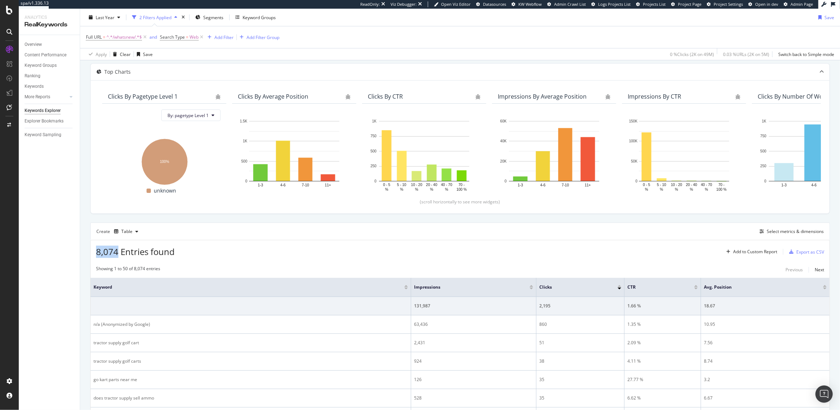
drag, startPoint x: 117, startPoint y: 254, endPoint x: 92, endPoint y: 252, distance: 24.6
click at [92, 252] on div "8,074 Entries found Add to Custom Report Export as CSV" at bounding box center [460, 249] width 739 height 18
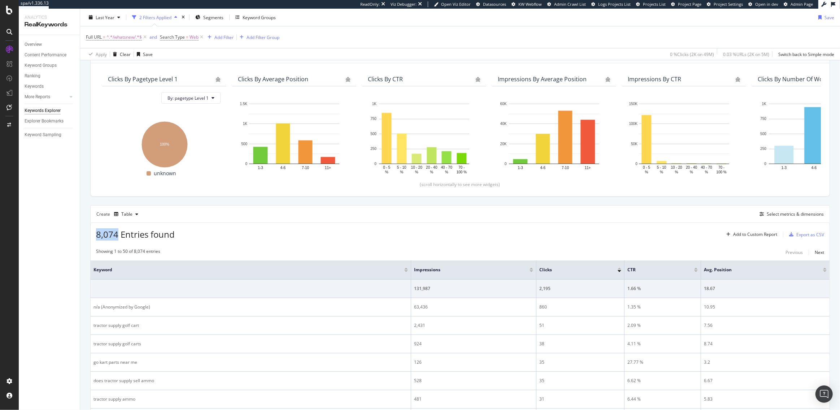
scroll to position [65, 0]
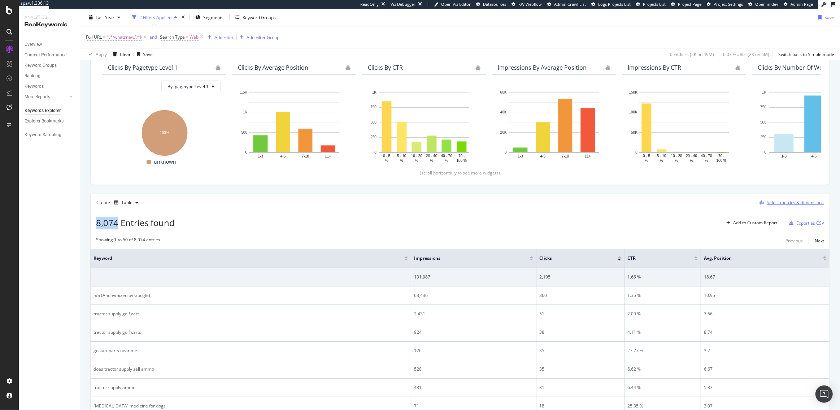
click at [780, 201] on div "Select metrics & dimensions" at bounding box center [795, 202] width 57 height 6
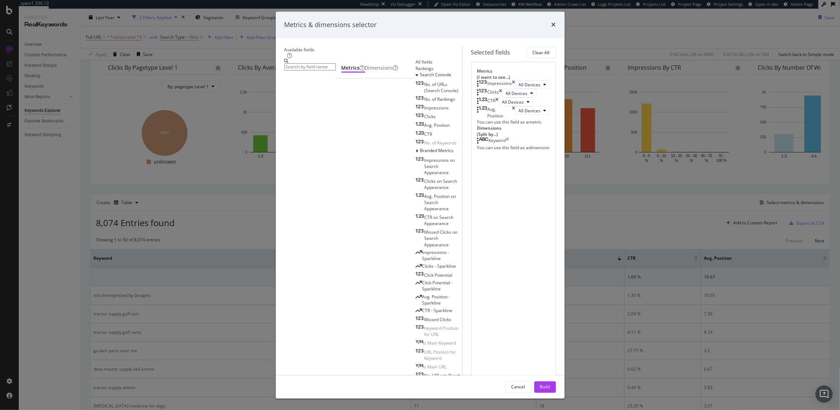
click at [510, 145] on icon "times" at bounding box center [507, 141] width 3 height 7
click at [319, 71] on input "modal" at bounding box center [310, 67] width 51 height 7
type input "g"
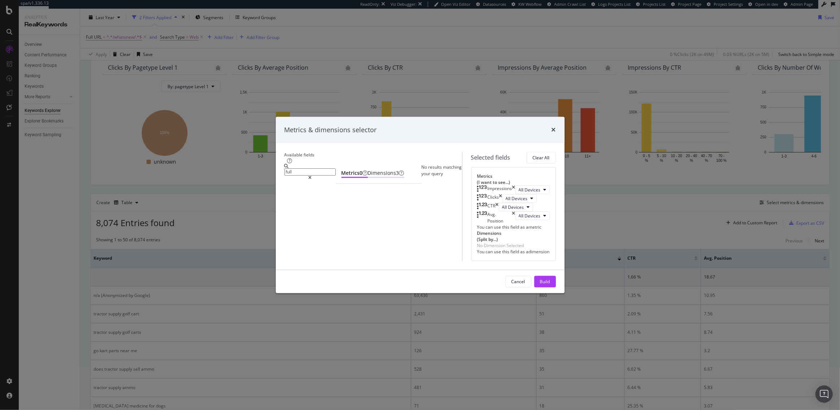
type input "full"
click at [368, 170] on div "Dimensions 3" at bounding box center [386, 173] width 36 height 7
click at [422, 173] on div "Full URL" at bounding box center [435, 176] width 27 height 6
click at [550, 285] on div "Build" at bounding box center [545, 282] width 10 height 6
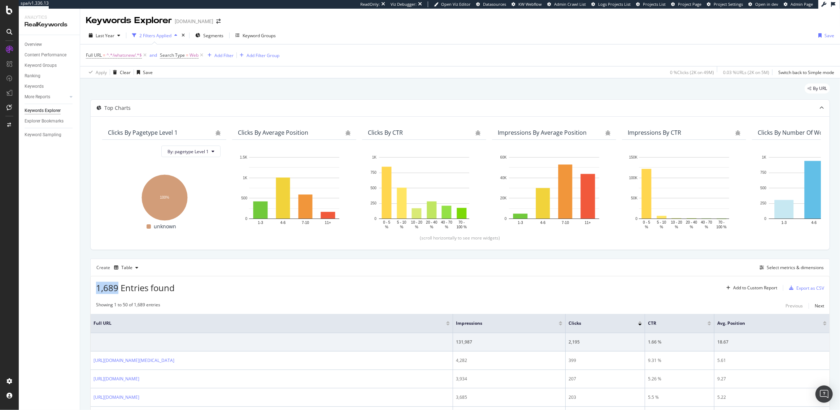
drag, startPoint x: 118, startPoint y: 289, endPoint x: 98, endPoint y: 289, distance: 19.9
click at [98, 289] on span "1,689 Entries found" at bounding box center [135, 288] width 79 height 12
click at [29, 42] on div "Overview" at bounding box center [33, 45] width 17 height 8
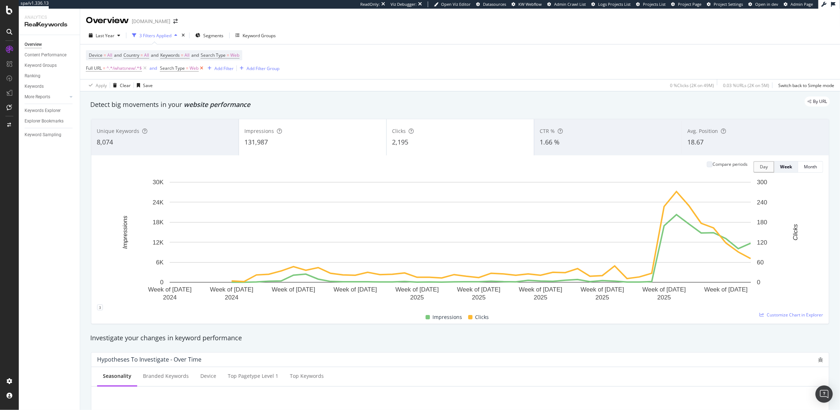
click at [202, 69] on icon at bounding box center [202, 68] width 6 height 7
click at [146, 68] on icon at bounding box center [145, 68] width 6 height 7
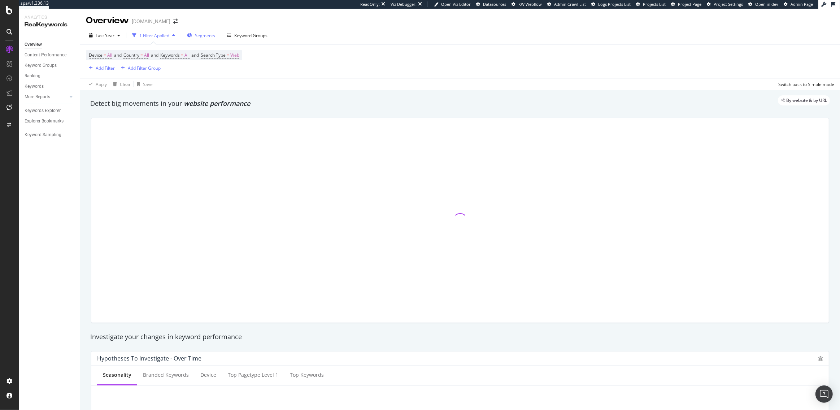
click at [199, 37] on span "Segments" at bounding box center [205, 36] width 20 height 6
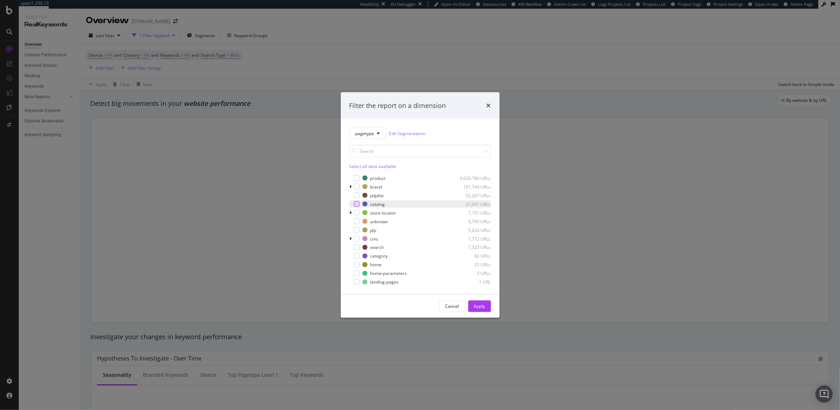
click at [354, 203] on div "modal" at bounding box center [357, 204] width 6 height 6
click at [478, 308] on div "Apply" at bounding box center [479, 306] width 11 height 6
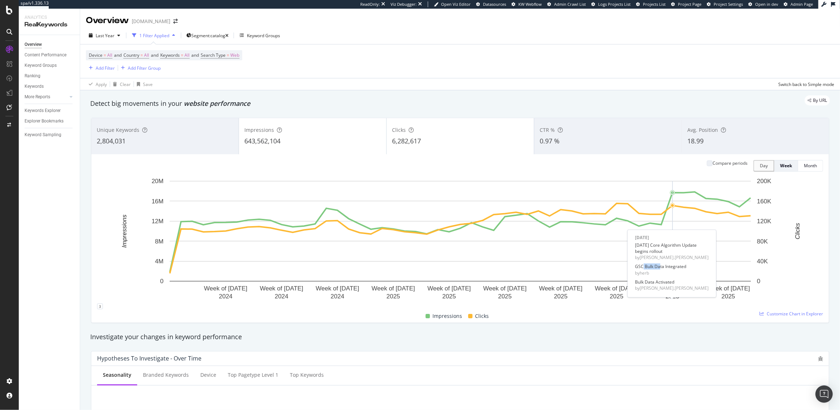
drag, startPoint x: 660, startPoint y: 267, endPoint x: 643, endPoint y: 267, distance: 16.6
click at [643, 267] on div "GSC Bulk Data Integrated" at bounding box center [672, 267] width 74 height 6
click at [11, 13] on icon at bounding box center [9, 10] width 7 height 9
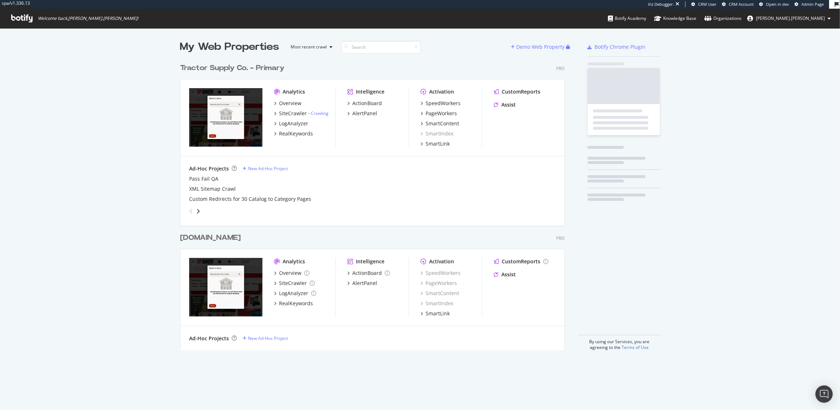
scroll to position [296, 390]
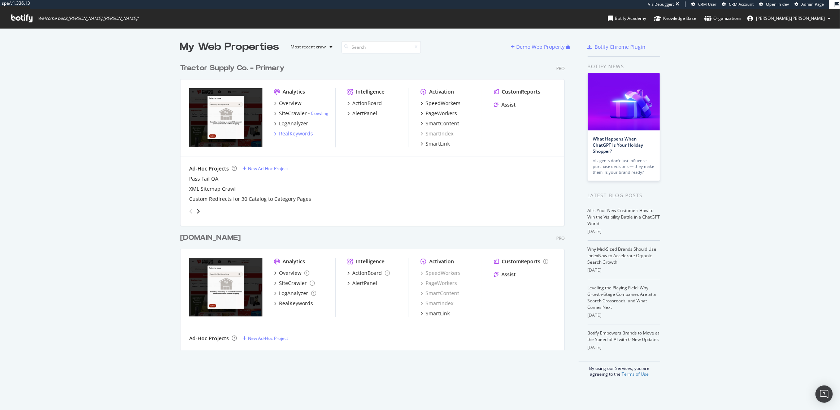
click at [289, 130] on div "RealKeywords" at bounding box center [296, 133] width 34 height 7
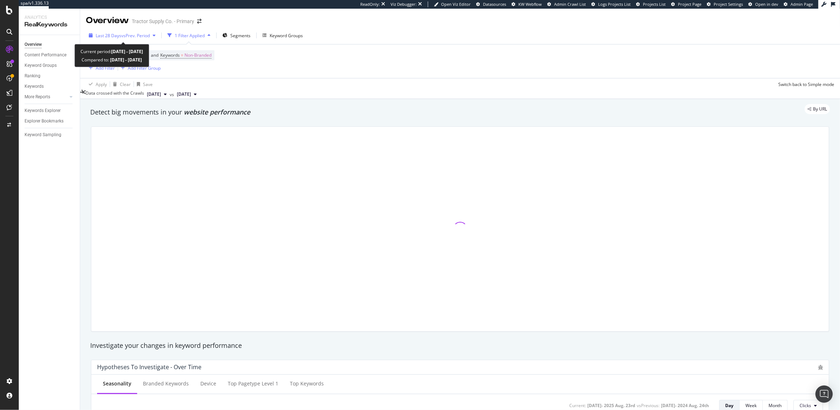
click at [120, 39] on div "Last 28 Days vs Prev. Period" at bounding box center [122, 35] width 73 height 11
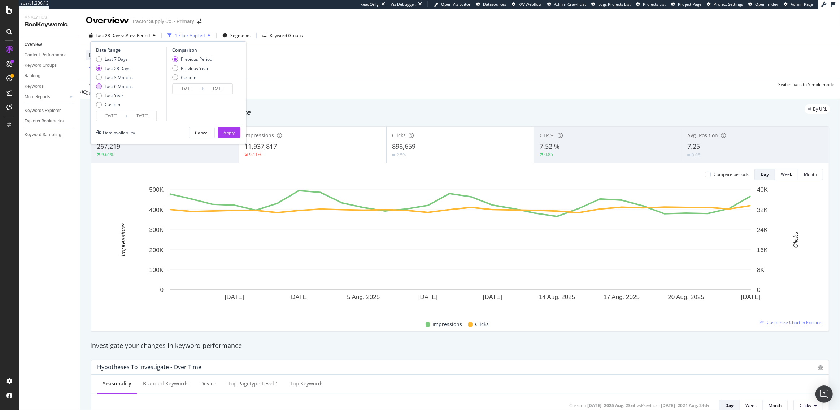
click at [115, 87] on div "Last 6 Months" at bounding box center [119, 86] width 28 height 6
type input "2025/02/24"
type input "2024/08/26"
type input "2025/02/23"
click at [237, 131] on button "Apply" at bounding box center [229, 133] width 23 height 12
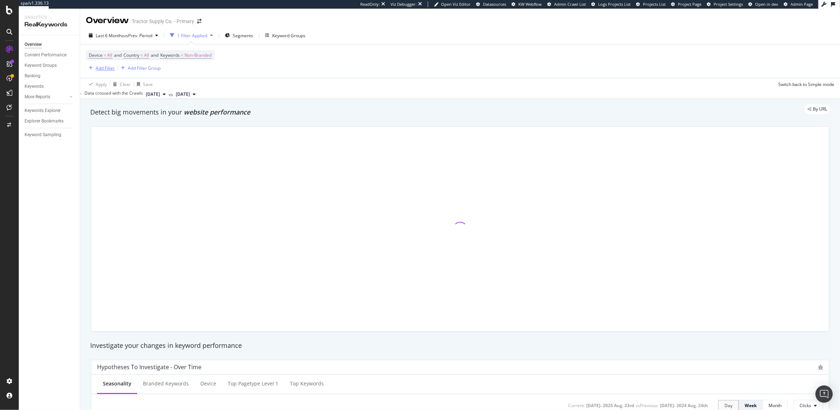
click at [107, 67] on div "Add Filter" at bounding box center [105, 68] width 19 height 6
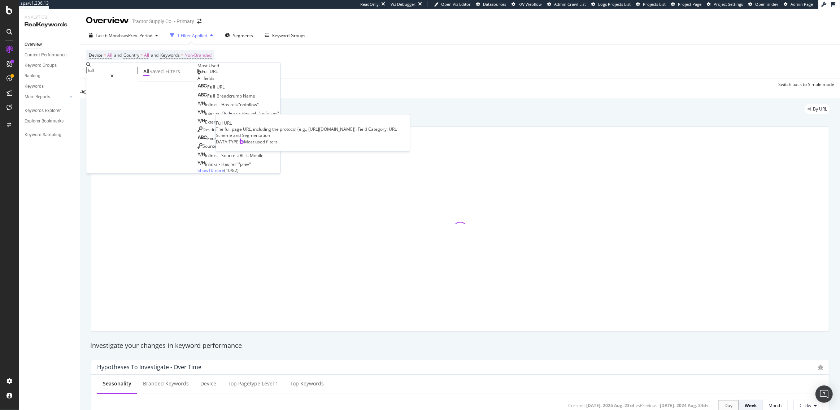
type input "full"
click at [198, 74] on div "Full URL" at bounding box center [208, 72] width 20 height 6
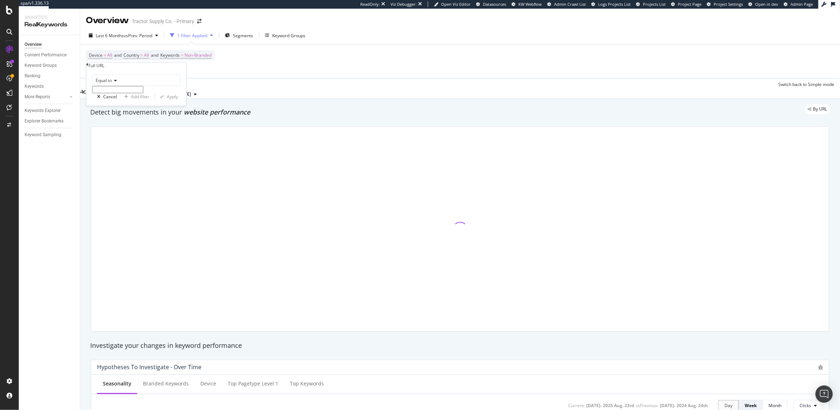
click at [118, 93] on input "text" at bounding box center [117, 89] width 51 height 7
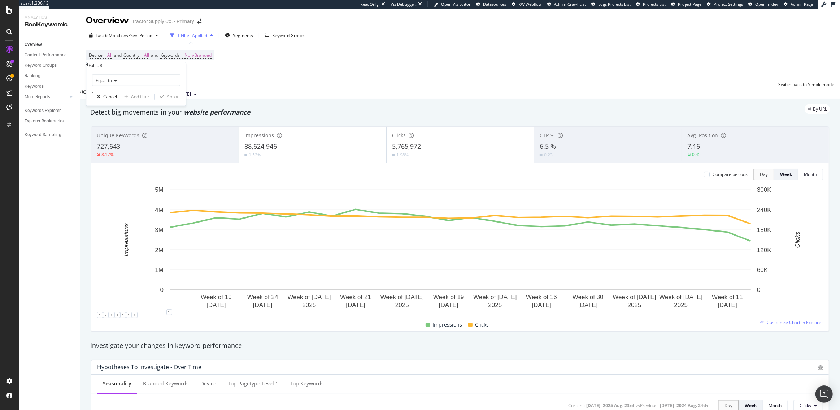
click at [111, 86] on div "Equal to" at bounding box center [136, 80] width 88 height 12
click at [116, 139] on div "Contains" at bounding box center [135, 136] width 87 height 8
click at [111, 93] on input "text" at bounding box center [117, 89] width 51 height 7
type input "/whatsnew/"
click at [167, 104] on div "Apply" at bounding box center [172, 101] width 11 height 6
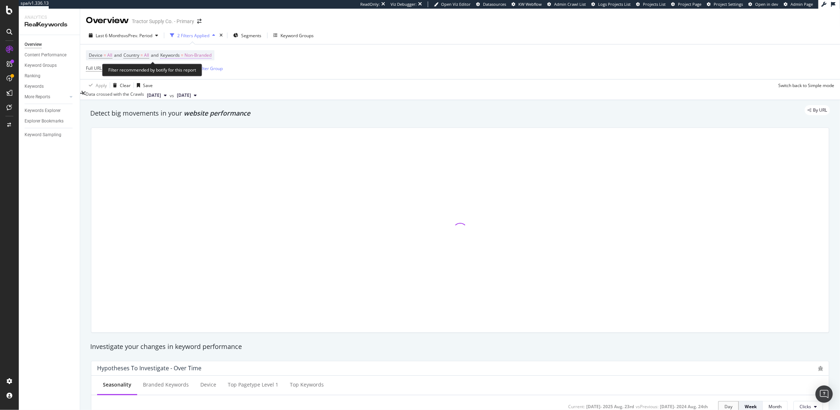
click at [180, 56] on span "Keywords" at bounding box center [170, 55] width 20 height 6
click at [186, 69] on span "Non-Branded" at bounding box center [185, 66] width 27 height 6
click at [187, 69] on span "Non-Branded" at bounding box center [185, 66] width 27 height 6
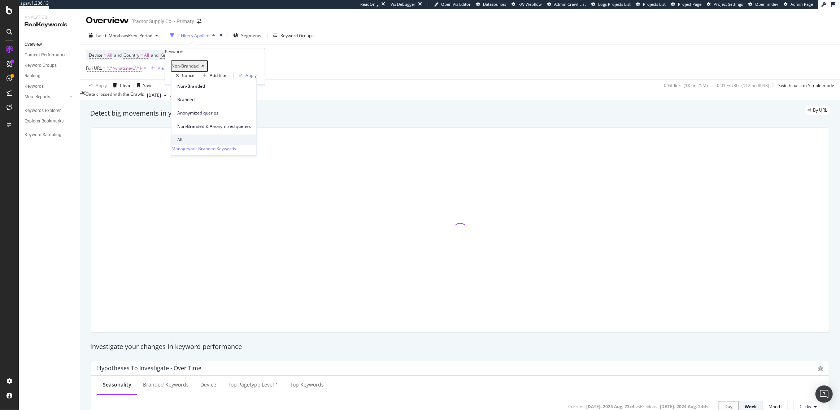
click at [184, 134] on div "All" at bounding box center [214, 139] width 85 height 10
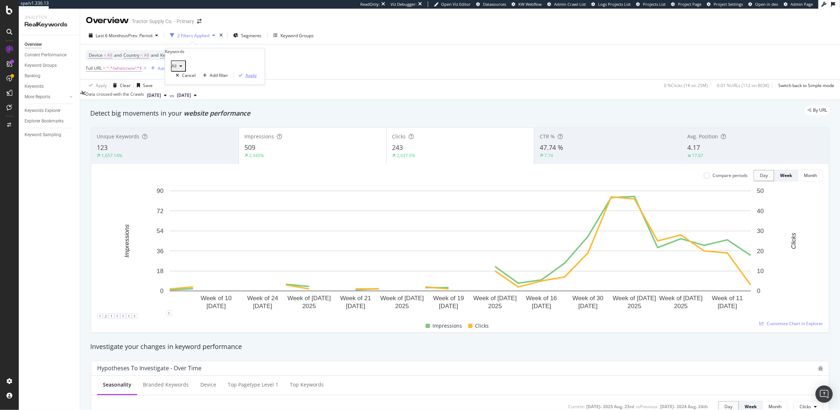
click at [247, 78] on div "Apply" at bounding box center [251, 75] width 11 height 6
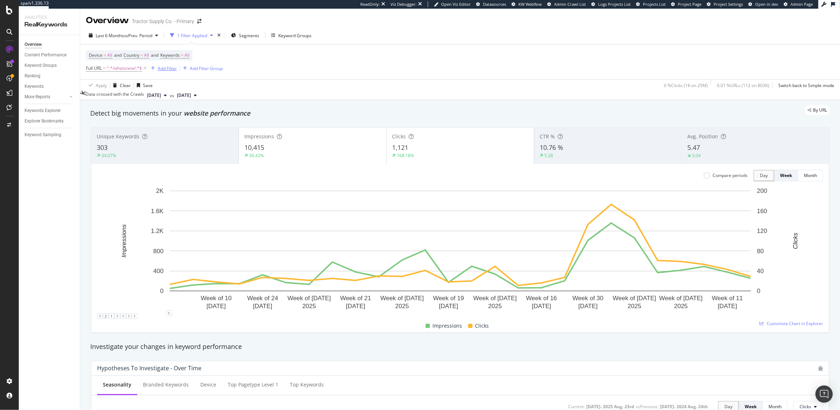
click at [165, 71] on div "Add Filter" at bounding box center [167, 68] width 19 height 6
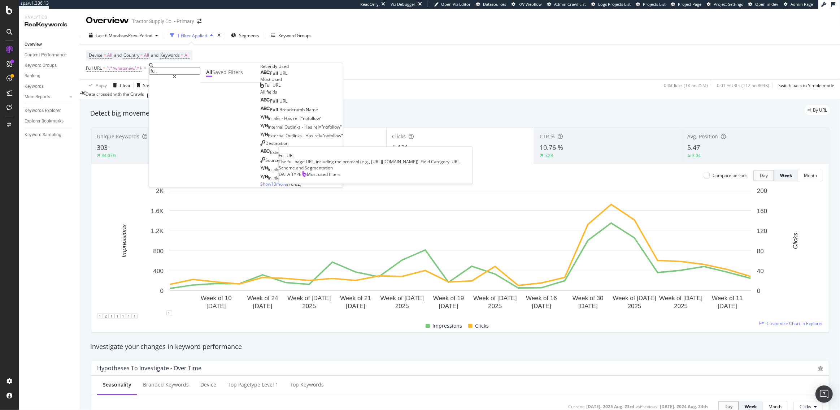
click at [265, 88] on span "Full URL" at bounding box center [273, 85] width 16 height 6
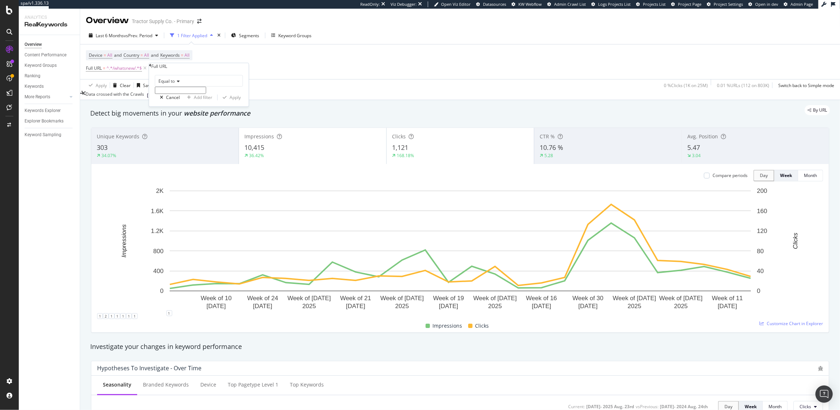
click at [169, 84] on span "Equal to" at bounding box center [167, 81] width 16 height 6
click at [177, 140] on div "Contains" at bounding box center [198, 137] width 87 height 8
click at [173, 94] on input "text" at bounding box center [180, 90] width 51 height 7
type input "/sale/"
click at [230, 105] on div "Apply" at bounding box center [235, 102] width 11 height 6
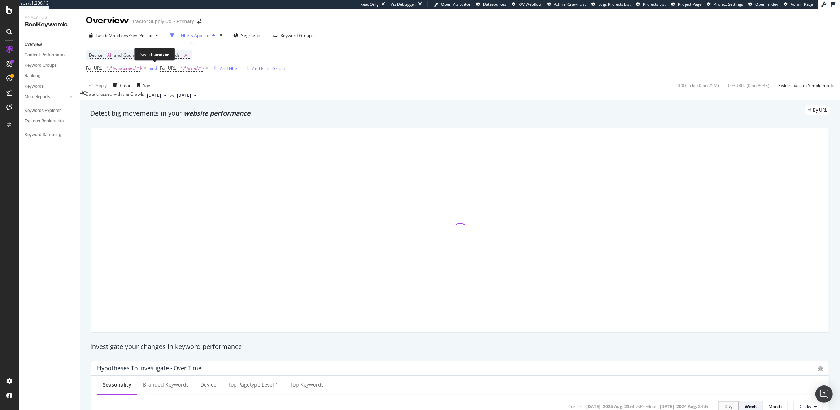
click at [152, 70] on div "and" at bounding box center [154, 68] width 8 height 6
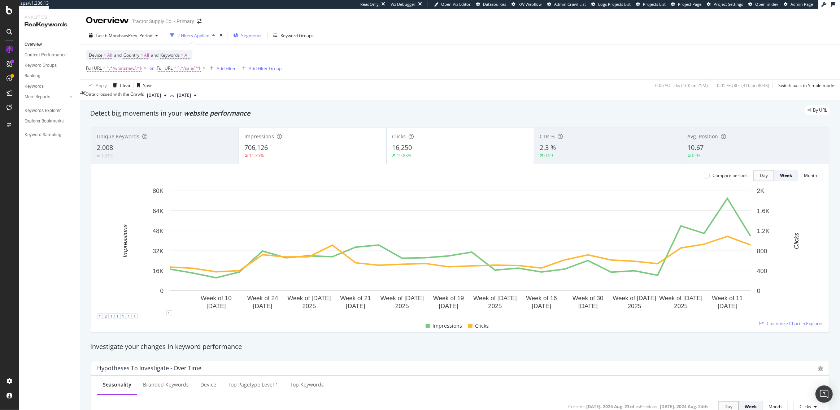
click at [237, 32] on div "Segments" at bounding box center [247, 35] width 28 height 11
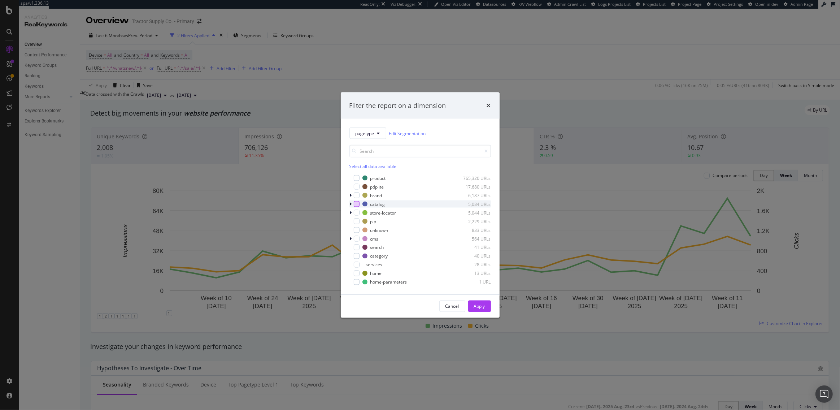
click at [356, 203] on div "modal" at bounding box center [357, 204] width 6 height 6
click at [482, 304] on div "Apply" at bounding box center [479, 306] width 11 height 6
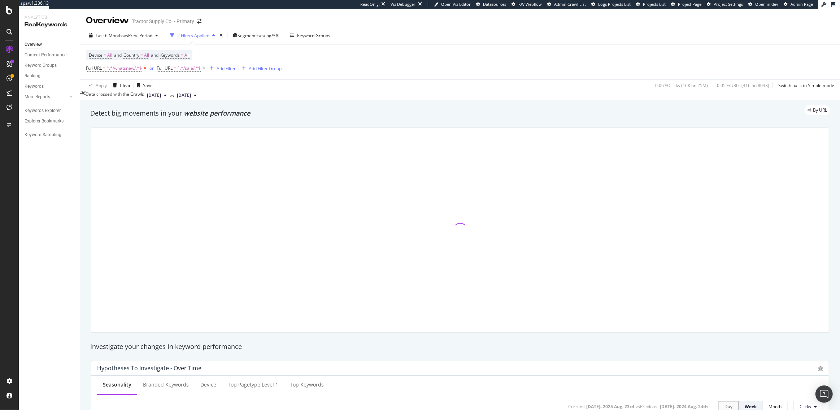
click at [145, 68] on icon at bounding box center [145, 68] width 6 height 7
click at [133, 69] on icon at bounding box center [133, 68] width 6 height 7
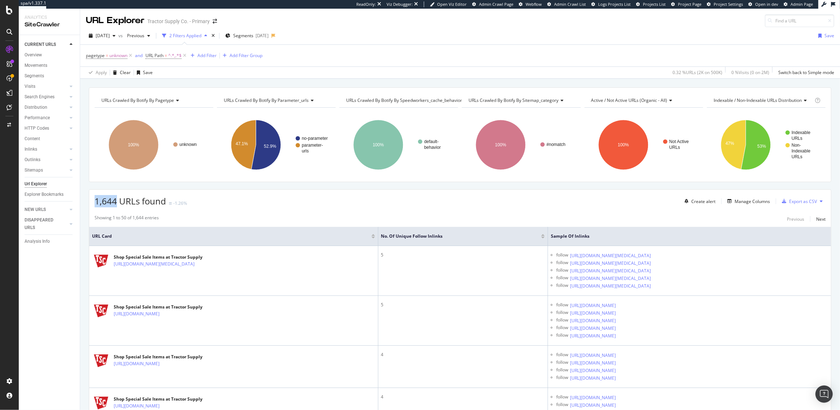
drag, startPoint x: 115, startPoint y: 200, endPoint x: 92, endPoint y: 200, distance: 23.1
click at [92, 200] on div "1,644 URLs found -1.26% Create alert Manage Columns Export as CSV" at bounding box center [460, 199] width 742 height 18
